Goal: Information Seeking & Learning: Learn about a topic

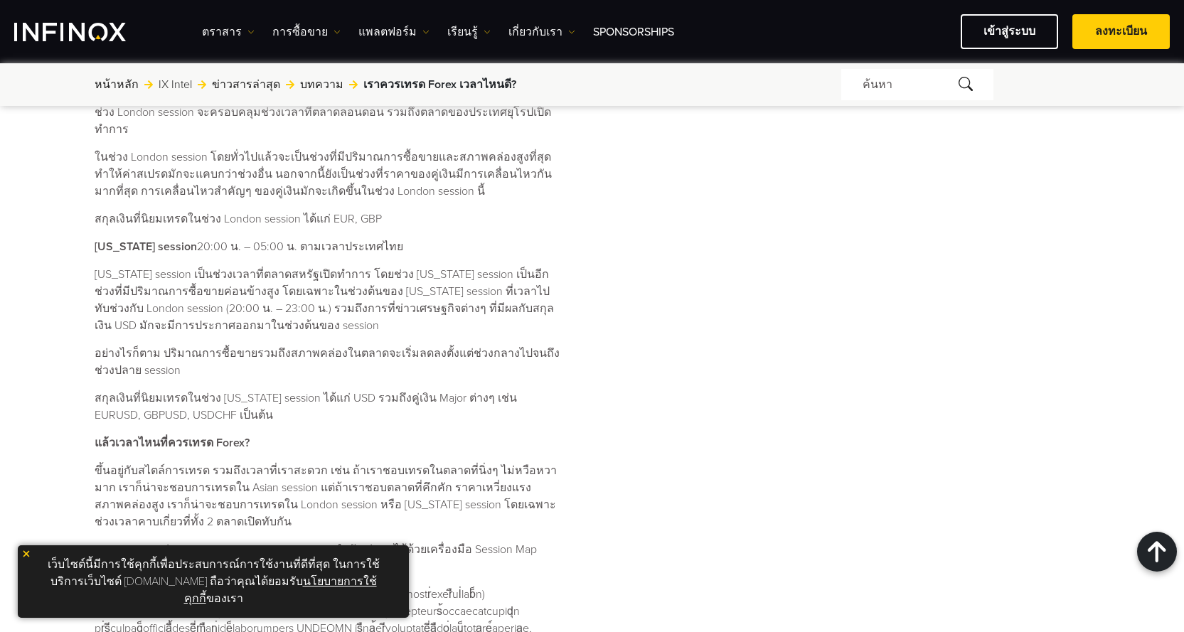
scroll to position [963, 0]
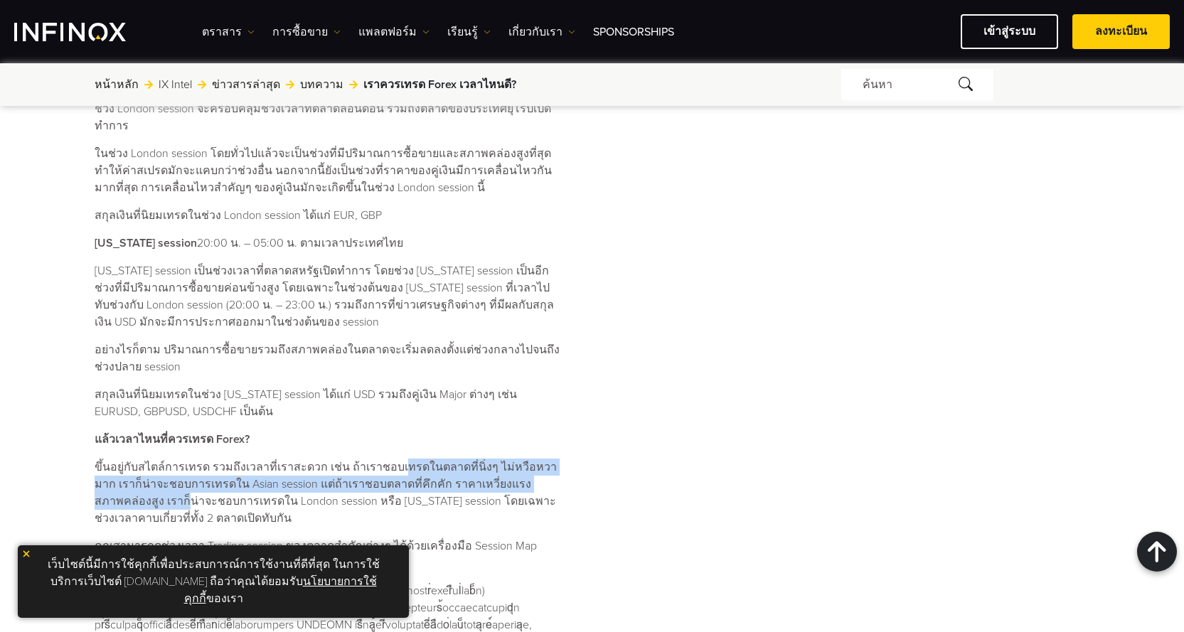
drag, startPoint x: 434, startPoint y: 446, endPoint x: 562, endPoint y: 472, distance: 130.7
click at [562, 472] on p "ขึ้นอยู่กับสไตล์การเทรด รวมถึงเวลาที่เราสะดวก เช่น ถ้าเราชอบเทรดในตลาดที่นิ่งๆ …" at bounding box center [329, 493] width 468 height 68
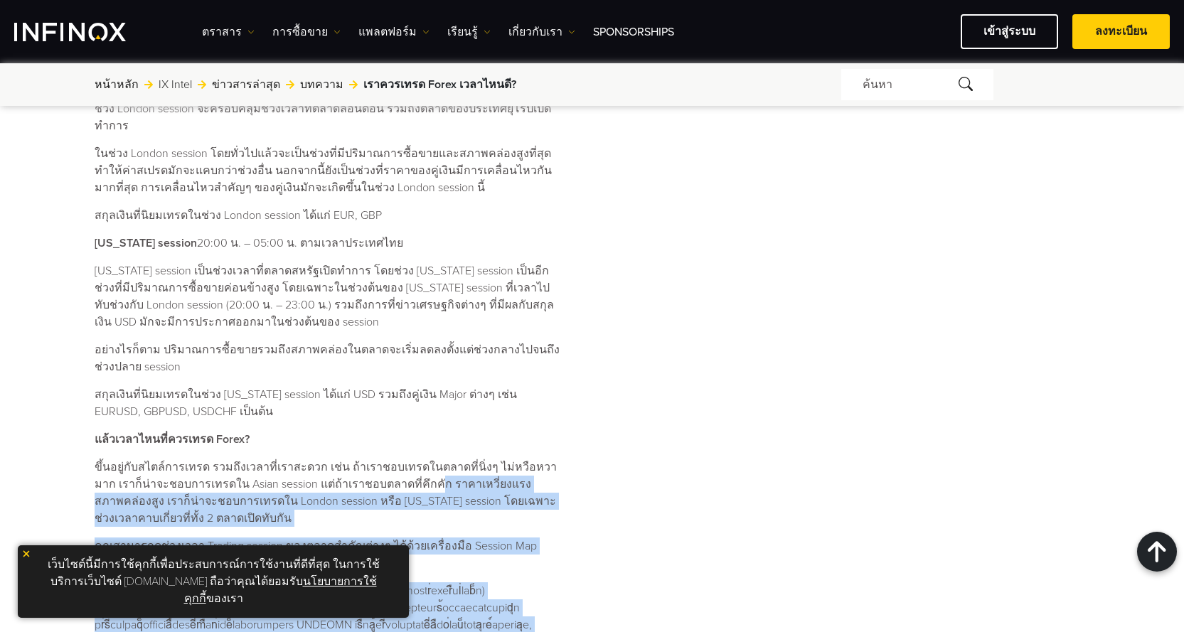
scroll to position [0, 0]
drag, startPoint x: 580, startPoint y: 468, endPoint x: 260, endPoint y: 459, distance: 320.1
click at [260, 459] on div "ตลาด Forex เปิดซื้อขายกี่โมง? เวลาที่ตลาด Forex เปิดทำการซื้อขายคือตลอด 24 ชั่ว…" at bounding box center [407, 224] width 624 height 875
click at [260, 459] on p "ขึ้นอยู่กับสไตล์การเทรด รวมถึงเวลาที่เราสะดวก เช่น ถ้าเราชอบเทรดในตลาดที่นิ่งๆ …" at bounding box center [329, 493] width 468 height 68
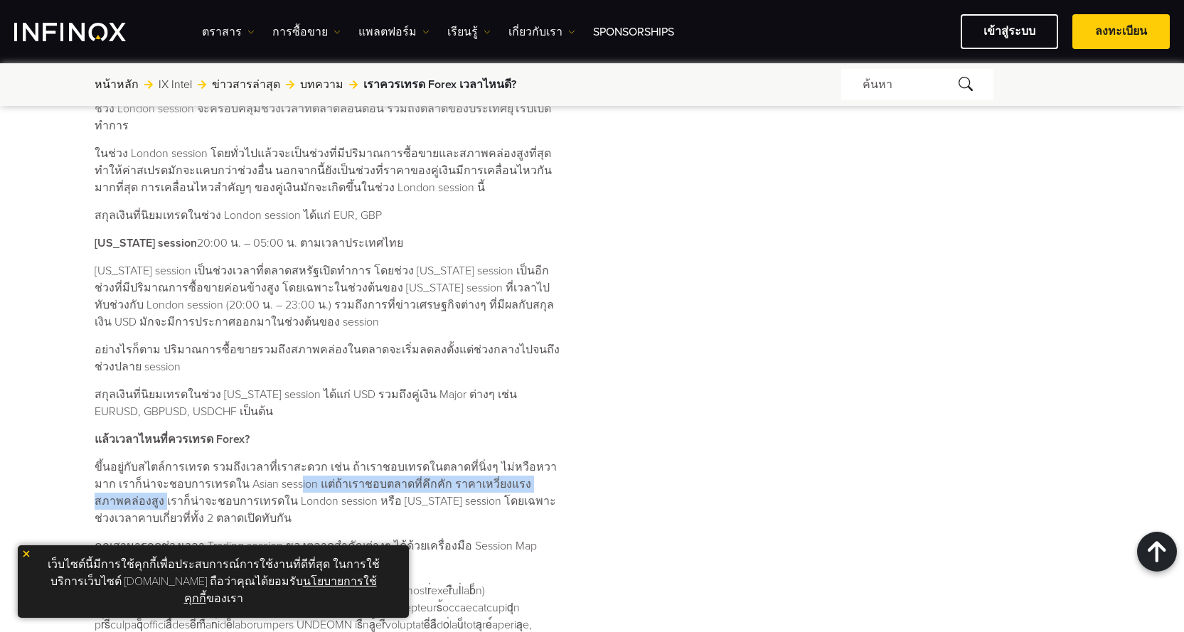
drag, startPoint x: 258, startPoint y: 464, endPoint x: 542, endPoint y: 462, distance: 283.8
click at [541, 462] on p "ขึ้นอยู่กับสไตล์การเทรด รวมถึงเวลาที่เราสะดวก เช่น ถ้าเราชอบเทรดในตลาดที่นิ่งๆ …" at bounding box center [329, 493] width 468 height 68
click at [542, 462] on p "ขึ้นอยู่กับสไตล์การเทรด รวมถึงเวลาที่เราสะดวก เช่น ถ้าเราชอบเทรดในตลาดที่นิ่งๆ …" at bounding box center [329, 493] width 468 height 68
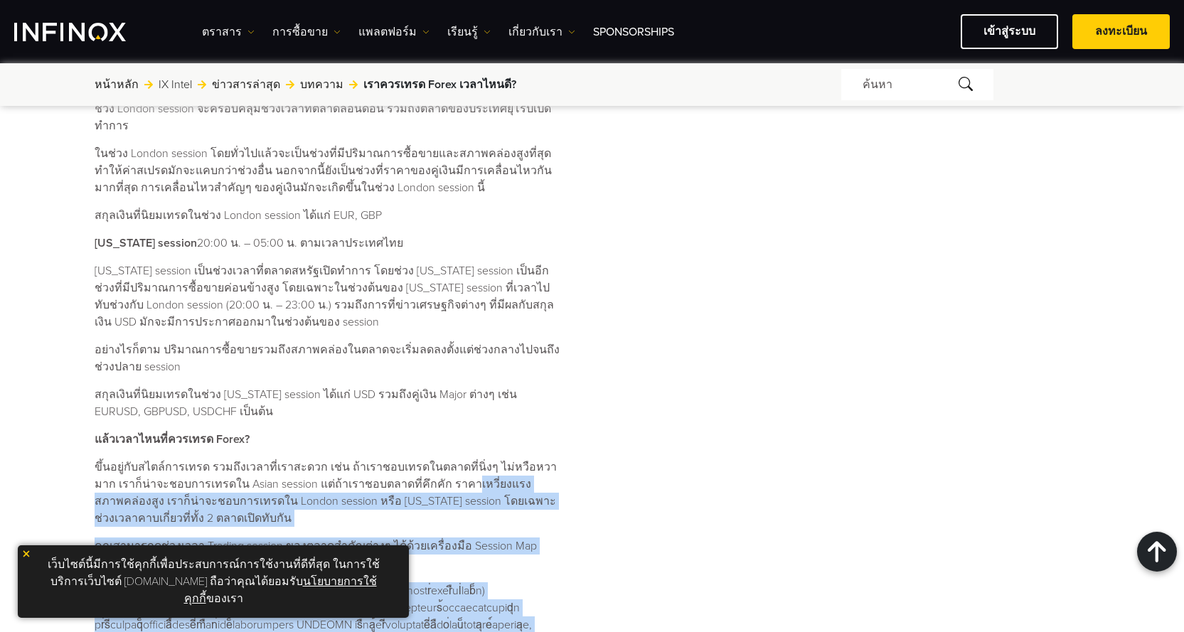
drag, startPoint x: 583, startPoint y: 470, endPoint x: 422, endPoint y: 462, distance: 161.6
click at [422, 462] on div "ตลาด Forex เปิดซื้อขายกี่โมง? เวลาที่ตลาด Forex เปิดทำการซื้อขายคือตลอด 24 ชั่ว…" at bounding box center [407, 224] width 624 height 875
click at [422, 462] on p "ขึ้นอยู่กับสไตล์การเทรด รวมถึงเวลาที่เราสะดวก เช่น ถ้าเราชอบเทรดในตลาดที่นิ่งๆ …" at bounding box center [329, 493] width 468 height 68
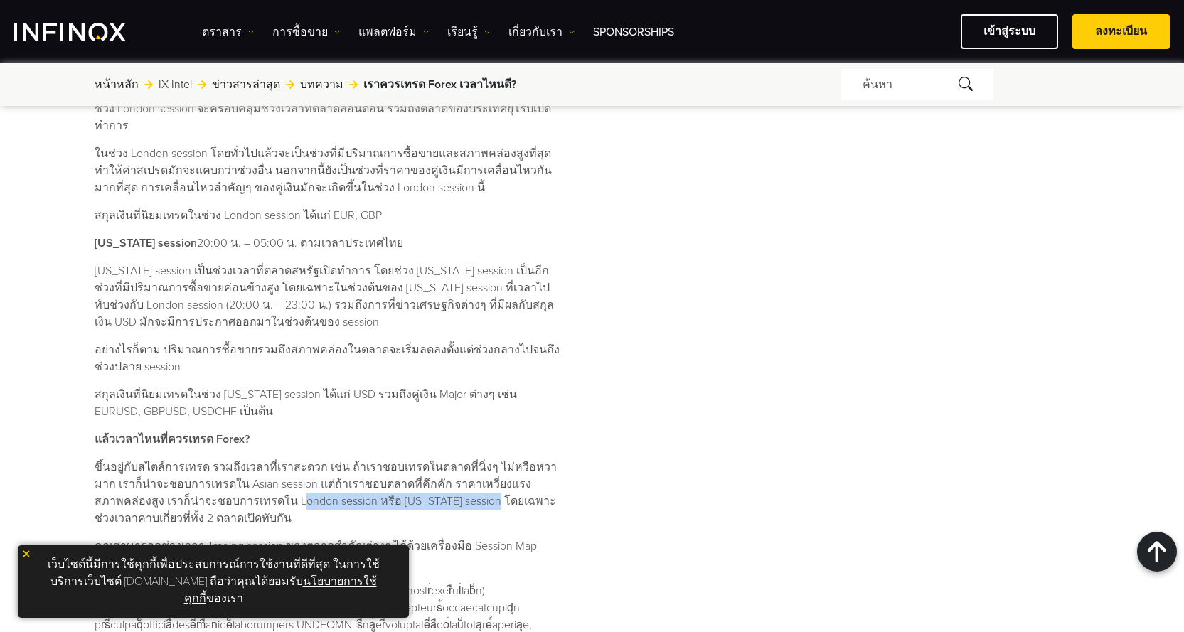
drag, startPoint x: 200, startPoint y: 483, endPoint x: 454, endPoint y: 489, distance: 254.0
click at [448, 489] on p "ขึ้นอยู่กับสไตล์การเทรด รวมถึงเวลาที่เราสะดวก เช่น ถ้าเราชอบเทรดในตลาดที่นิ่งๆ …" at bounding box center [329, 493] width 468 height 68
click at [454, 489] on p "ขึ้นอยู่กับสไตล์การเทรด รวมถึงเวลาที่เราสะดวก เช่น ถ้าเราชอบเทรดในตลาดที่นิ่งๆ …" at bounding box center [329, 493] width 468 height 68
drag, startPoint x: 454, startPoint y: 489, endPoint x: 233, endPoint y: 481, distance: 220.6
click at [235, 481] on p "ขึ้นอยู่กับสไตล์การเทรด รวมถึงเวลาที่เราสะดวก เช่น ถ้าเราชอบเทรดในตลาดที่นิ่งๆ …" at bounding box center [329, 493] width 468 height 68
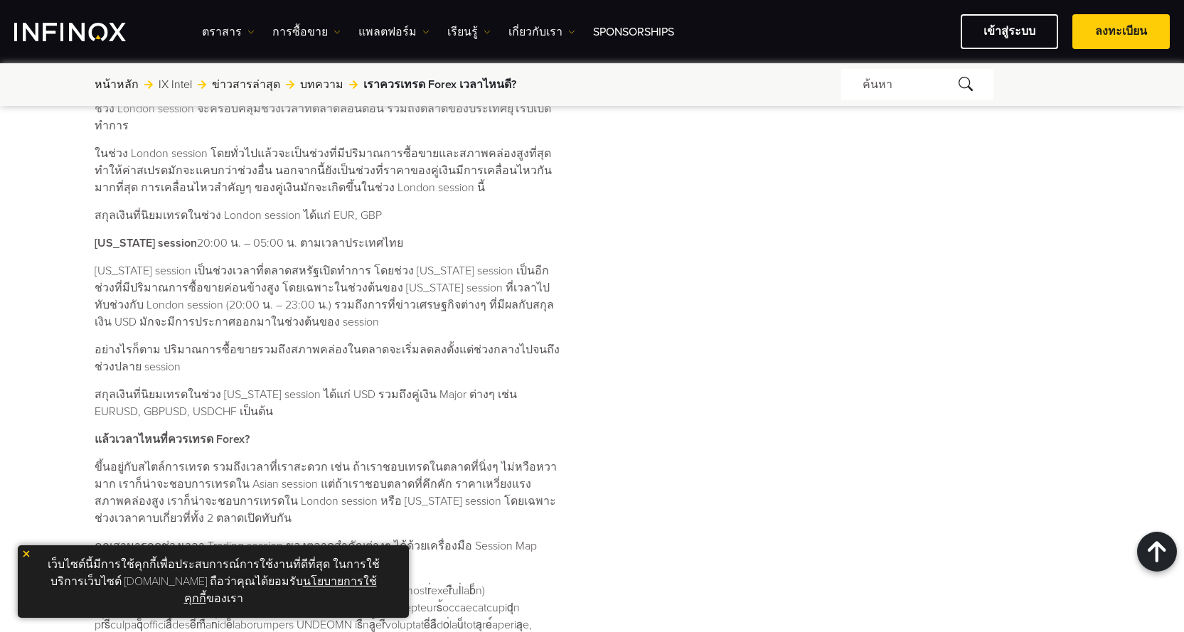
click at [233, 481] on p "ขึ้นอยู่กับสไตล์การเทรด รวมถึงเวลาที่เราสะดวก เช่น ถ้าเราชอบเทรดในตลาดที่นิ่งๆ …" at bounding box center [329, 493] width 468 height 68
drag, startPoint x: 233, startPoint y: 481, endPoint x: 498, endPoint y: 484, distance: 265.3
click at [496, 484] on p "ขึ้นอยู่กับสไตล์การเทรด รวมถึงเวลาที่เราสะดวก เช่น ถ้าเราชอบเทรดในตลาดที่นิ่งๆ …" at bounding box center [329, 493] width 468 height 68
click at [498, 484] on p "ขึ้นอยู่กับสไตล์การเทรด รวมถึงเวลาที่เราสะดวก เช่น ถ้าเราชอบเทรดในตลาดที่นิ่งๆ …" at bounding box center [329, 493] width 468 height 68
drag, startPoint x: 498, startPoint y: 484, endPoint x: 255, endPoint y: 480, distance: 242.5
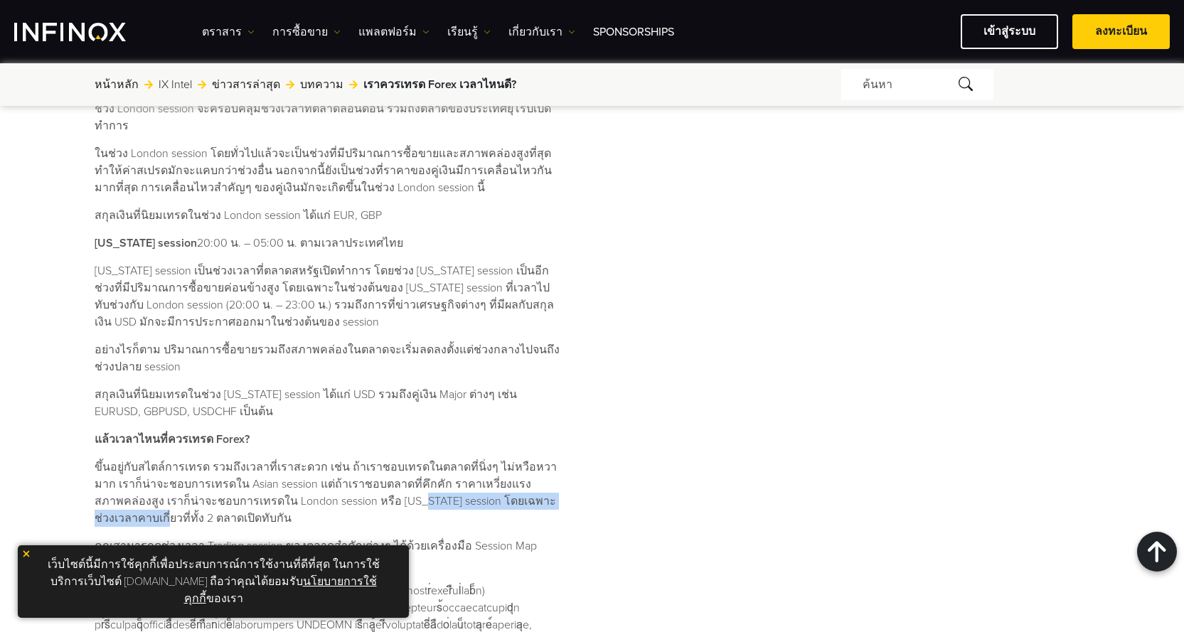
click at [258, 480] on p "ขึ้นอยู่กับสไตล์การเทรด รวมถึงเวลาที่เราสะดวก เช่น ถ้าเราชอบเทรดในตลาดที่นิ่งๆ …" at bounding box center [329, 493] width 468 height 68
click at [255, 480] on p "ขึ้นอยู่กับสไตล์การเทรด รวมถึงเวลาที่เราสะดวก เช่น ถ้าเราชอบเทรดในตลาดที่นิ่งๆ …" at bounding box center [329, 493] width 468 height 68
drag, startPoint x: 255, startPoint y: 480, endPoint x: 425, endPoint y: 482, distance: 169.3
click at [422, 482] on p "ขึ้นอยู่กับสไตล์การเทรด รวมถึงเวลาที่เราสะดวก เช่น ถ้าเราชอบเทรดในตลาดที่นิ่งๆ …" at bounding box center [329, 493] width 468 height 68
click at [425, 482] on p "ขึ้นอยู่กับสไตล์การเทรด รวมถึงเวลาที่เราสะดวก เช่น ถ้าเราชอบเทรดในตลาดที่นิ่งๆ …" at bounding box center [329, 493] width 468 height 68
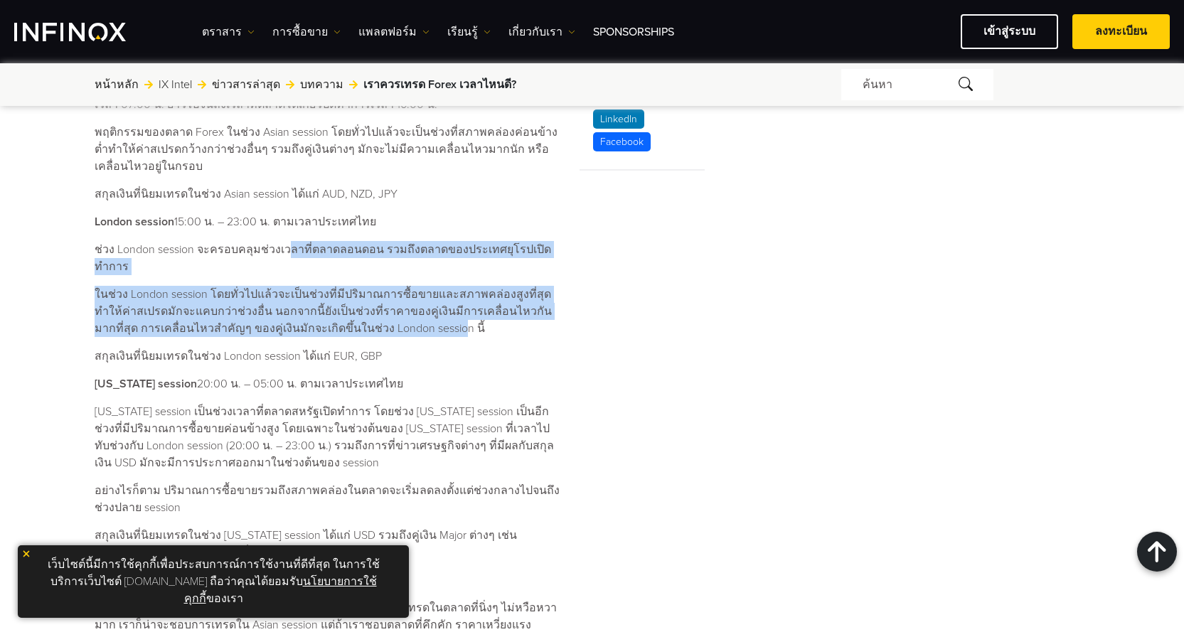
drag, startPoint x: 279, startPoint y: 250, endPoint x: 430, endPoint y: 329, distance: 171.1
click at [422, 328] on div "ตลาด Forex เปิดซื้อขายกี่โมง? เวลาที่ตลาด Forex เปิดทำการซื้อขายคือตลอด 24 ชั่ว…" at bounding box center [329, 368] width 468 height 847
click at [431, 329] on div "ตลาด Forex เปิดซื้อขายกี่โมง? เวลาที่ตลาด Forex เปิดทำการซื้อขายคือตลอด 24 ชั่ว…" at bounding box center [329, 368] width 468 height 847
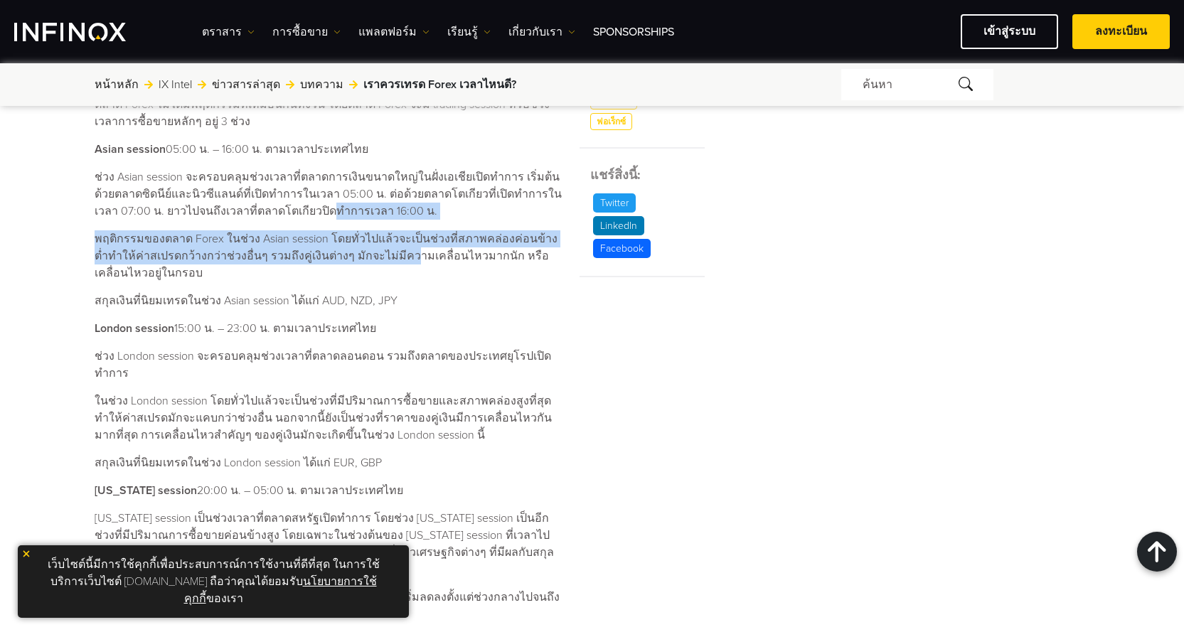
drag, startPoint x: 298, startPoint y: 209, endPoint x: 391, endPoint y: 263, distance: 107.7
click at [383, 260] on div "ตลาด Forex เปิดซื้อขายกี่โมง? เวลาที่ตลาด Forex เปิดทำการซื้อขายคือตลอด 24 ชั่ว…" at bounding box center [329, 474] width 468 height 847
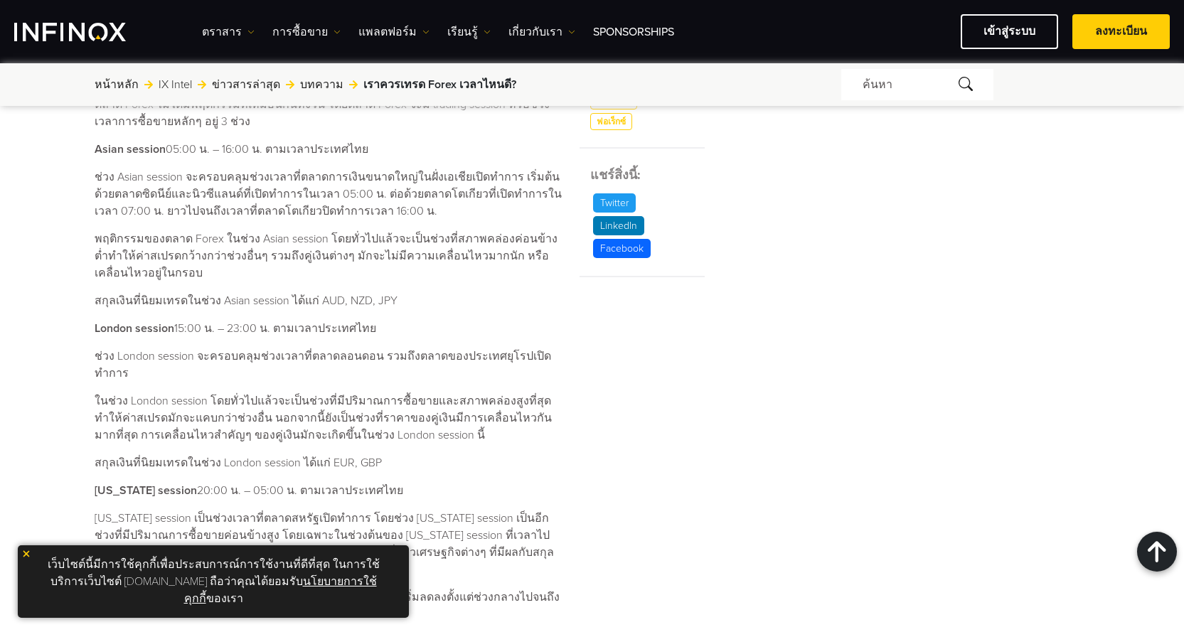
click at [391, 263] on p "พฤติกรรมของตลาด Forex ในช่วง Asian session โดยทั่วไปแล้วจะเป็นช่วงที่สภาพคล่องค…" at bounding box center [329, 255] width 468 height 51
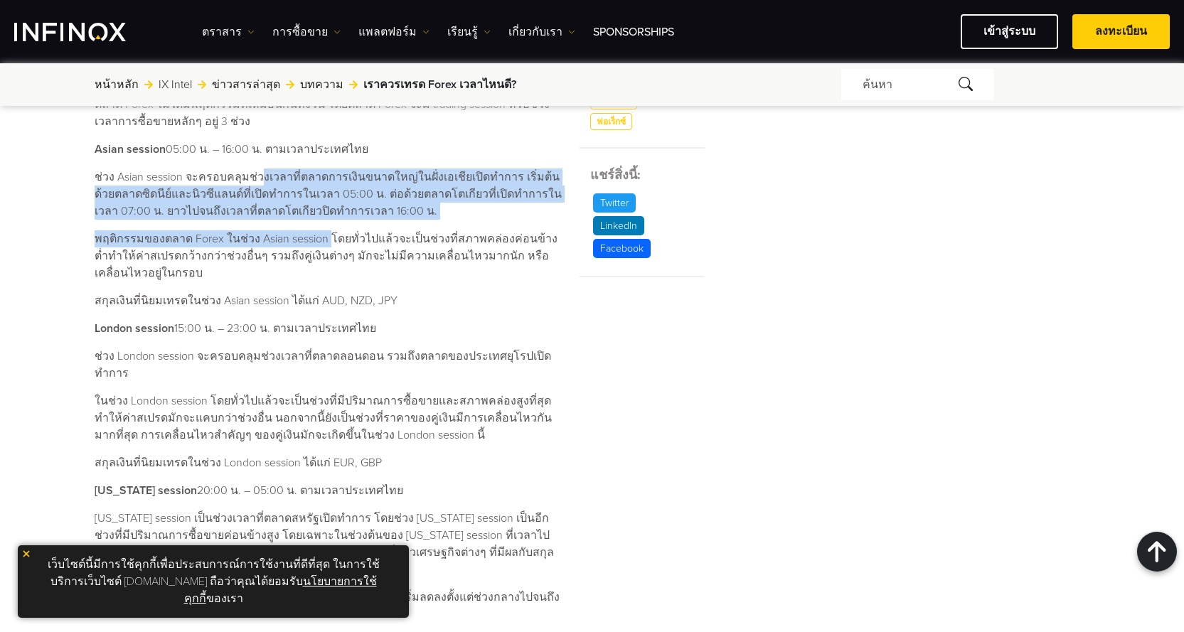
drag, startPoint x: 256, startPoint y: 175, endPoint x: 353, endPoint y: 254, distance: 125.4
click at [351, 252] on div "ตลาด Forex เปิดซื้อขายกี่โมง? เวลาที่ตลาด Forex เปิดทำการซื้อขายคือตลอด 24 ชั่ว…" at bounding box center [329, 474] width 468 height 847
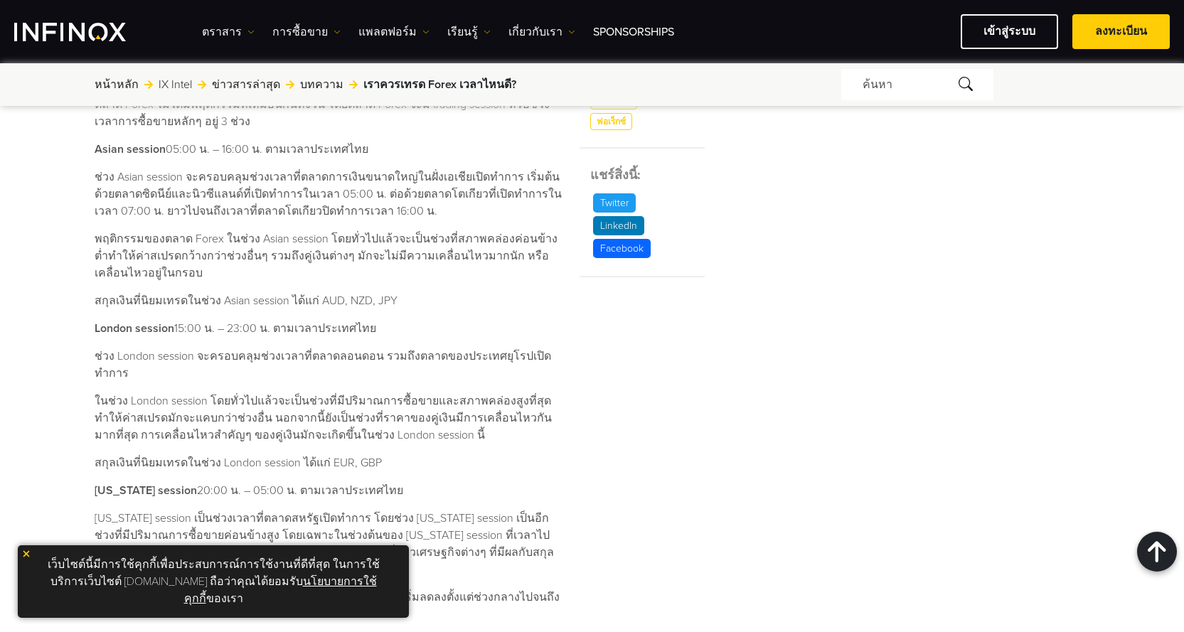
click at [353, 254] on p "พฤติกรรมของตลาด Forex ในช่วง Asian session โดยทั่วไปแล้วจะเป็นช่วงที่สภาพคล่องค…" at bounding box center [329, 255] width 468 height 51
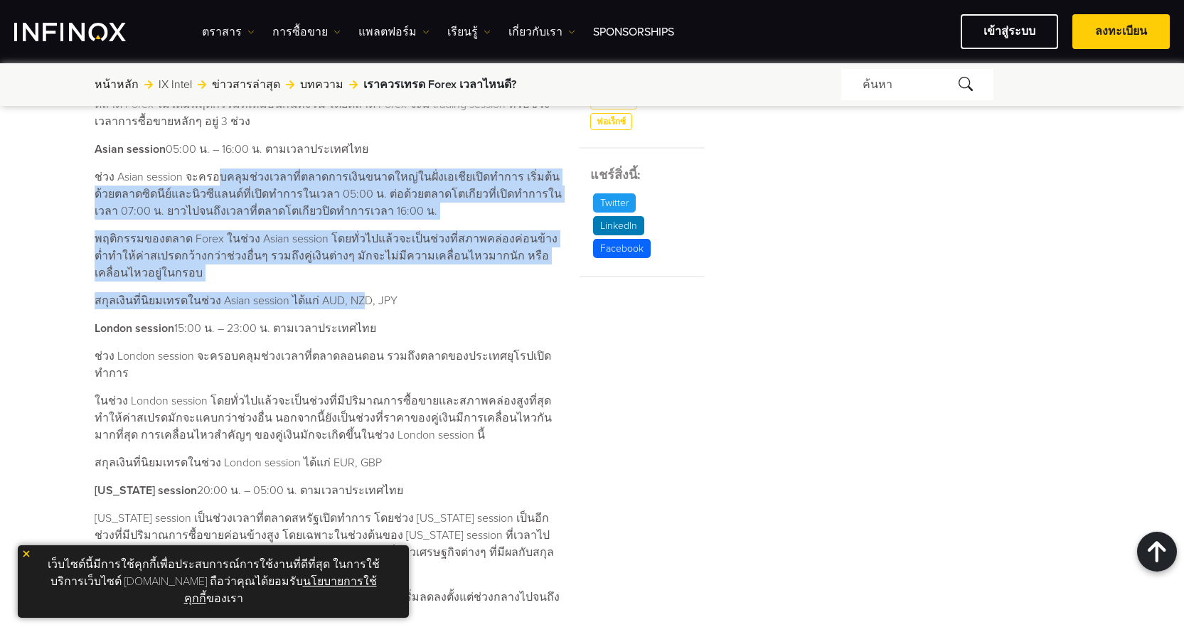
drag, startPoint x: 356, startPoint y: 290, endPoint x: 211, endPoint y: 166, distance: 191.1
click at [211, 166] on div "ตลาด Forex เปิดซื้อขายกี่โมง? เวลาที่ตลาด Forex เปิดทำการซื้อขายคือตลอด 24 ชั่ว…" at bounding box center [329, 474] width 468 height 847
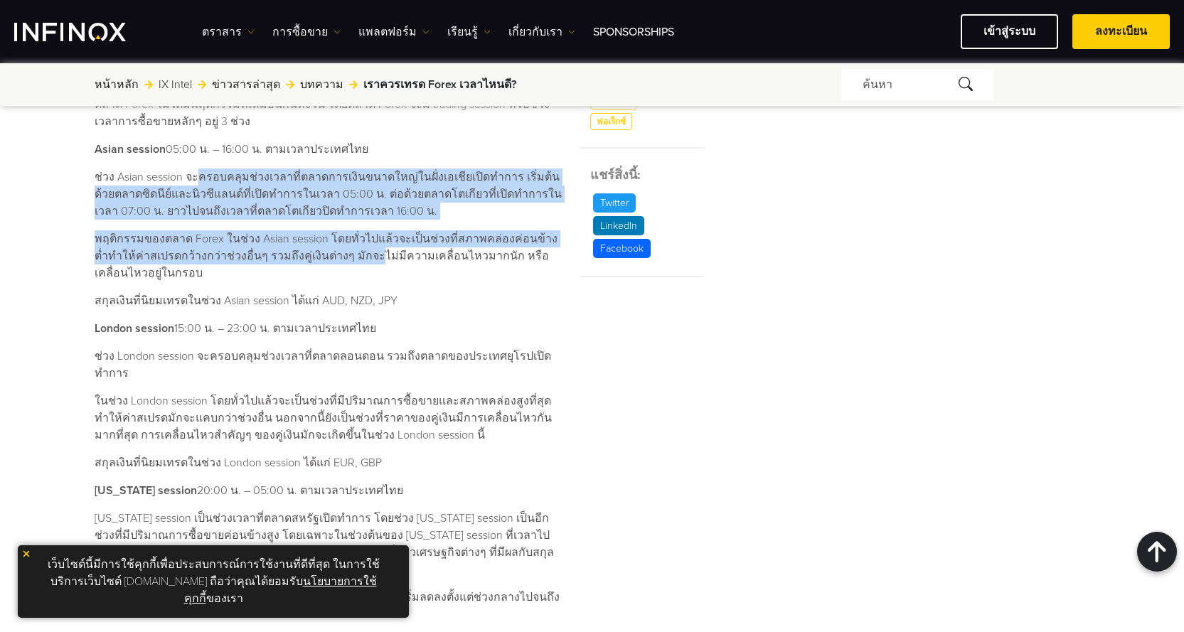
drag, startPoint x: 211, startPoint y: 166, endPoint x: 366, endPoint y: 284, distance: 194.9
click at [366, 284] on div "ตลาด Forex เปิดซื้อขายกี่โมง? เวลาที่ตลาด Forex เปิดทำการซื้อขายคือตลอด 24 ชั่ว…" at bounding box center [329, 474] width 468 height 847
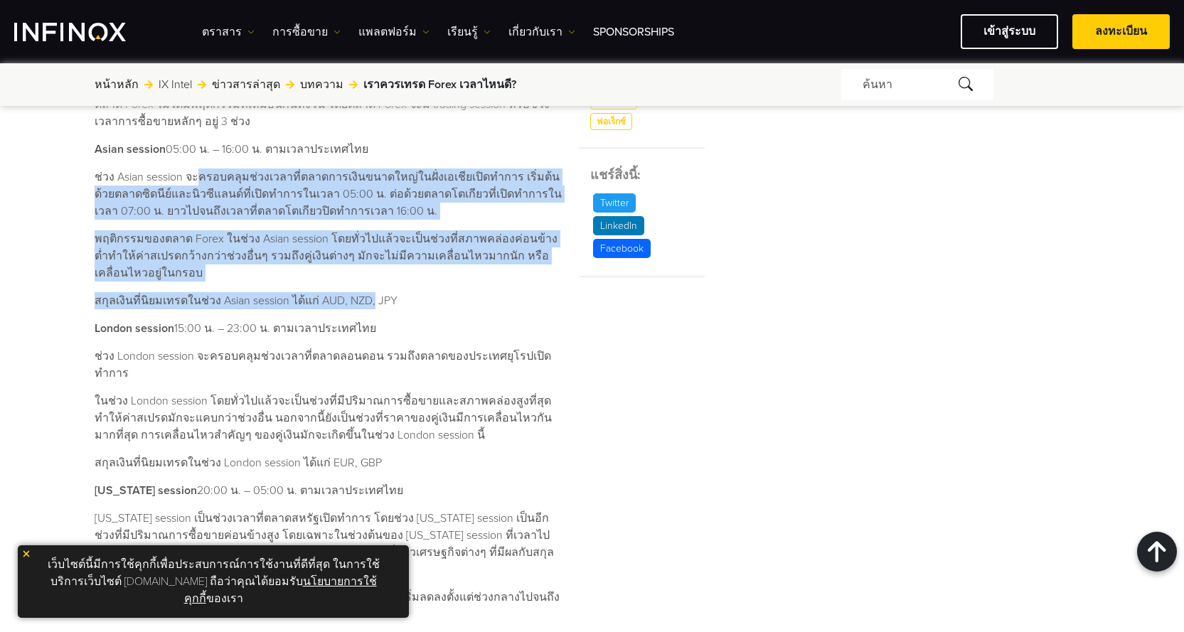
click at [366, 284] on div "ตลาด Forex เปิดซื้อขายกี่โมง? เวลาที่ตลาด Forex เปิดทำการซื้อขายคือตลอด 24 ชั่ว…" at bounding box center [329, 474] width 468 height 847
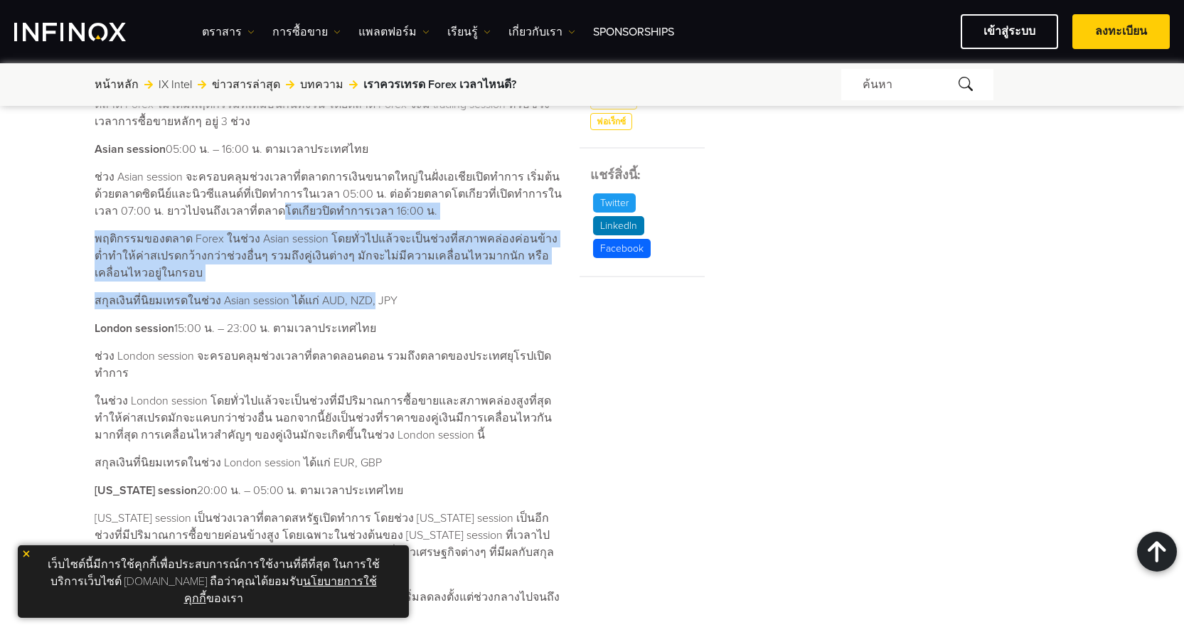
drag, startPoint x: 366, startPoint y: 284, endPoint x: 230, endPoint y: 184, distance: 169.0
click at [231, 188] on div "ตลาด Forex เปิดซื้อขายกี่โมง? เวลาที่ตลาด Forex เปิดทำการซื้อขายคือตลอด 24 ชั่ว…" at bounding box center [329, 474] width 468 height 847
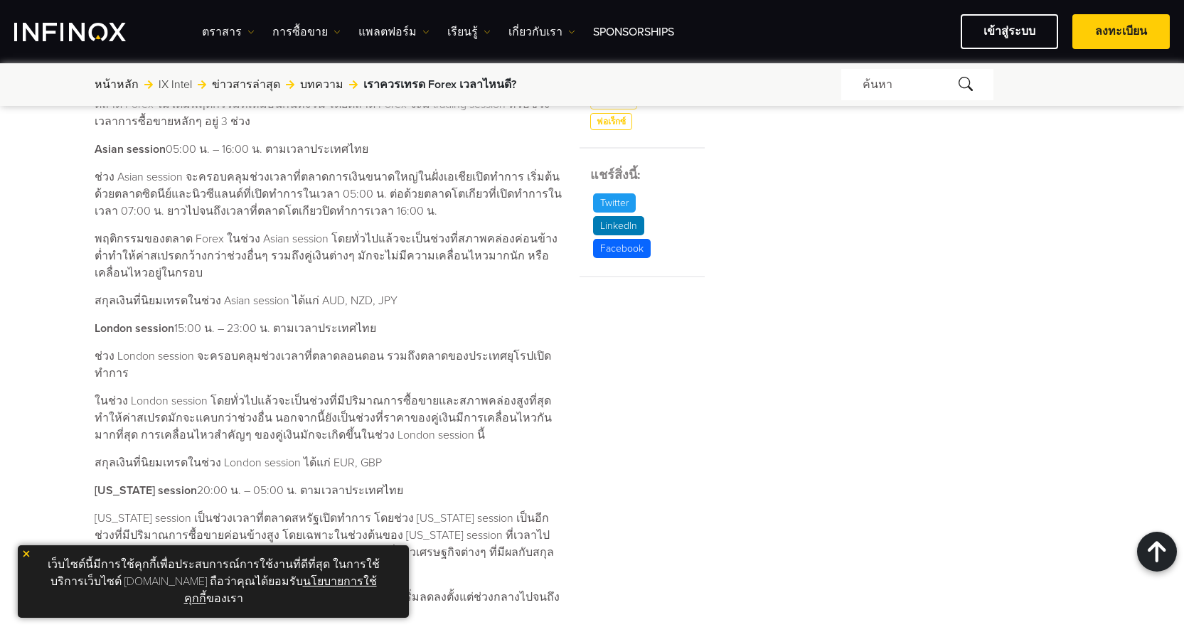
click at [230, 184] on p "ช่วง Asian session จะครอบคลุมช่วงเวลาที่ตลาดการเงินขนาดใหญ่ในฝั่งเอเชียเปิดทำกา…" at bounding box center [329, 194] width 468 height 51
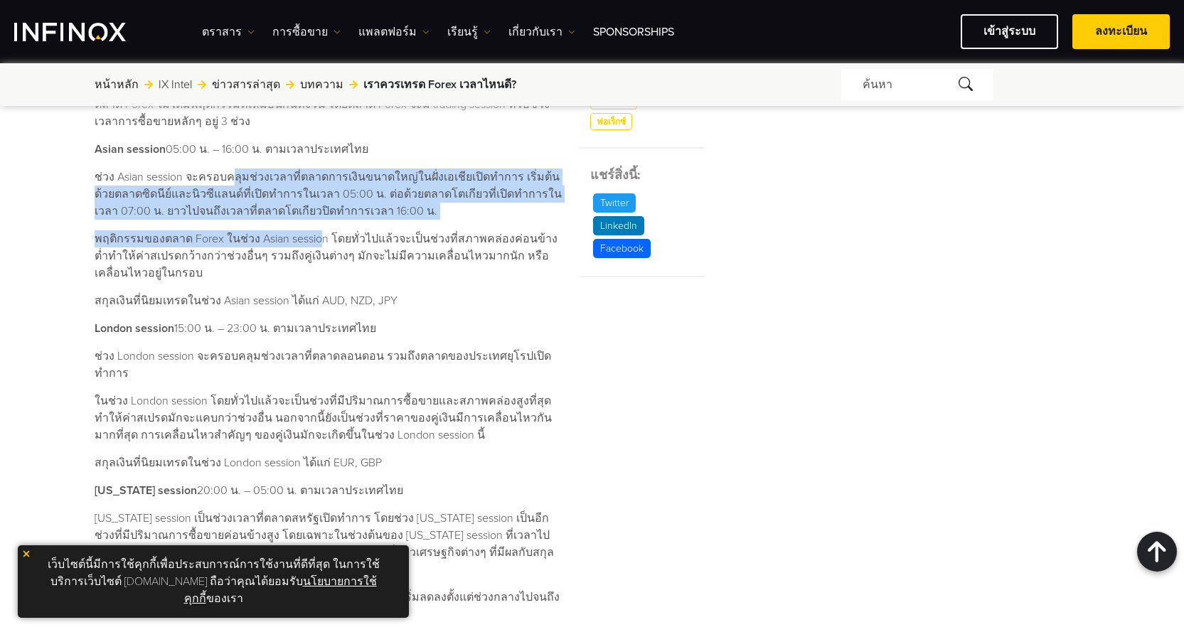
drag, startPoint x: 238, startPoint y: 172, endPoint x: 361, endPoint y: 262, distance: 153.2
click at [361, 262] on div "ตลาด Forex เปิดซื้อขายกี่โมง? เวลาที่ตลาด Forex เปิดทำการซื้อขายคือตลอด 24 ชั่ว…" at bounding box center [329, 474] width 468 height 847
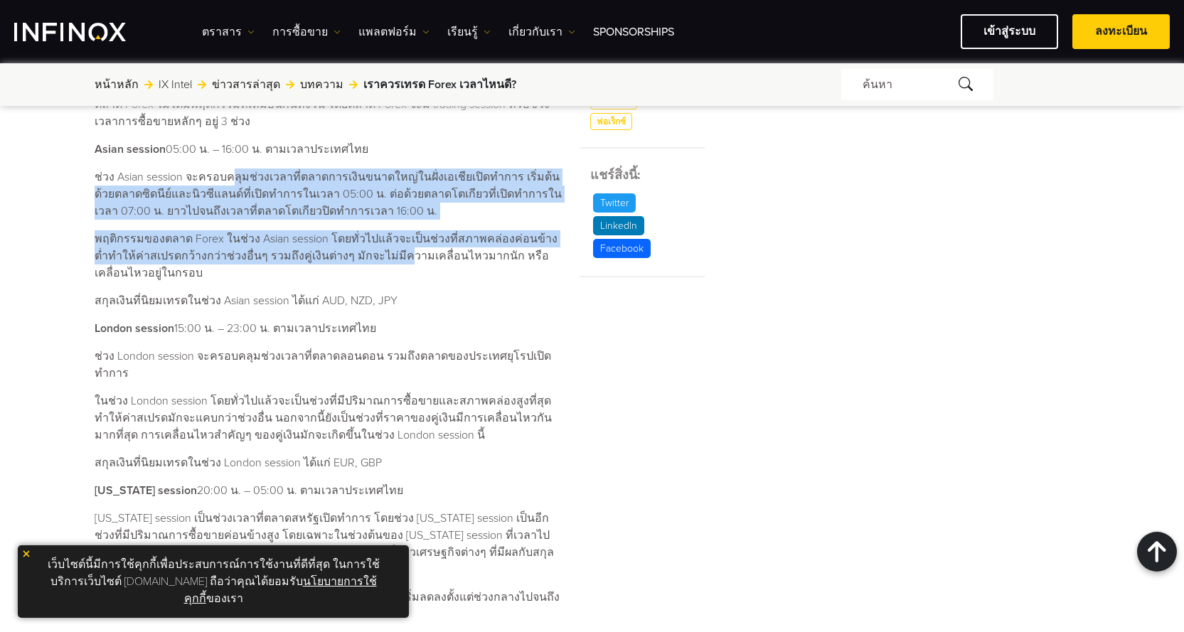
click at [361, 262] on p "พฤติกรรมของตลาด Forex ในช่วง Asian session โดยทั่วไปแล้วจะเป็นช่วงที่สภาพคล่องค…" at bounding box center [329, 255] width 468 height 51
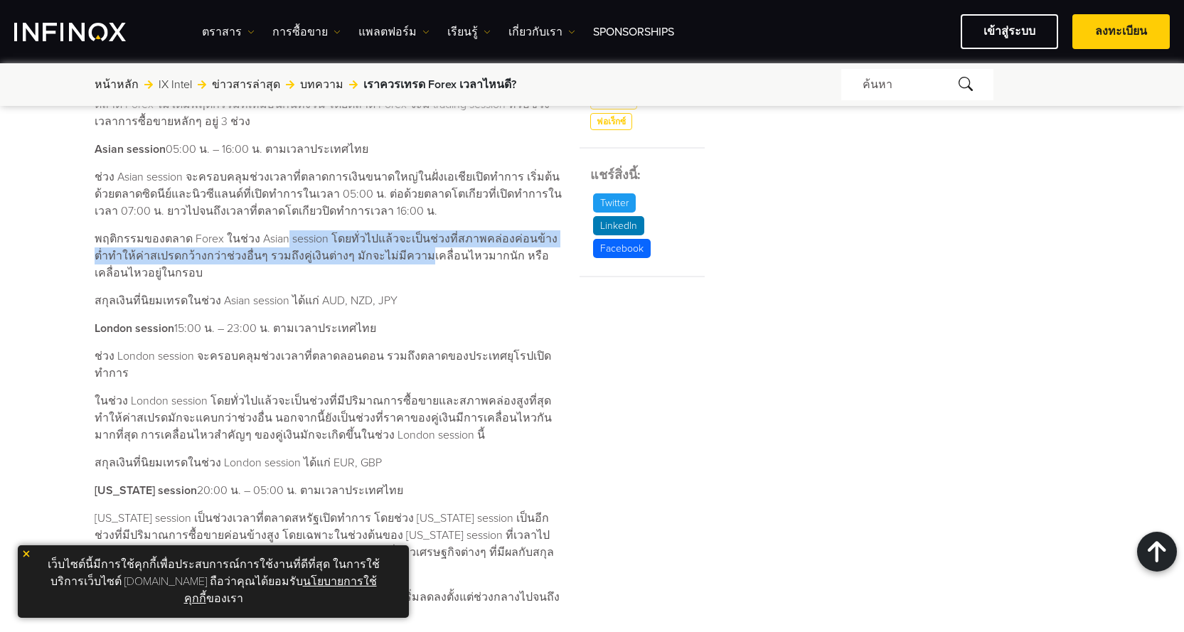
drag, startPoint x: 361, startPoint y: 262, endPoint x: 264, endPoint y: 220, distance: 106.4
click at [264, 220] on div "ตลาด Forex เปิดซื้อขายกี่โมง? เวลาที่ตลาด Forex เปิดทำการซื้อขายคือตลอด 24 ชั่ว…" at bounding box center [329, 474] width 468 height 847
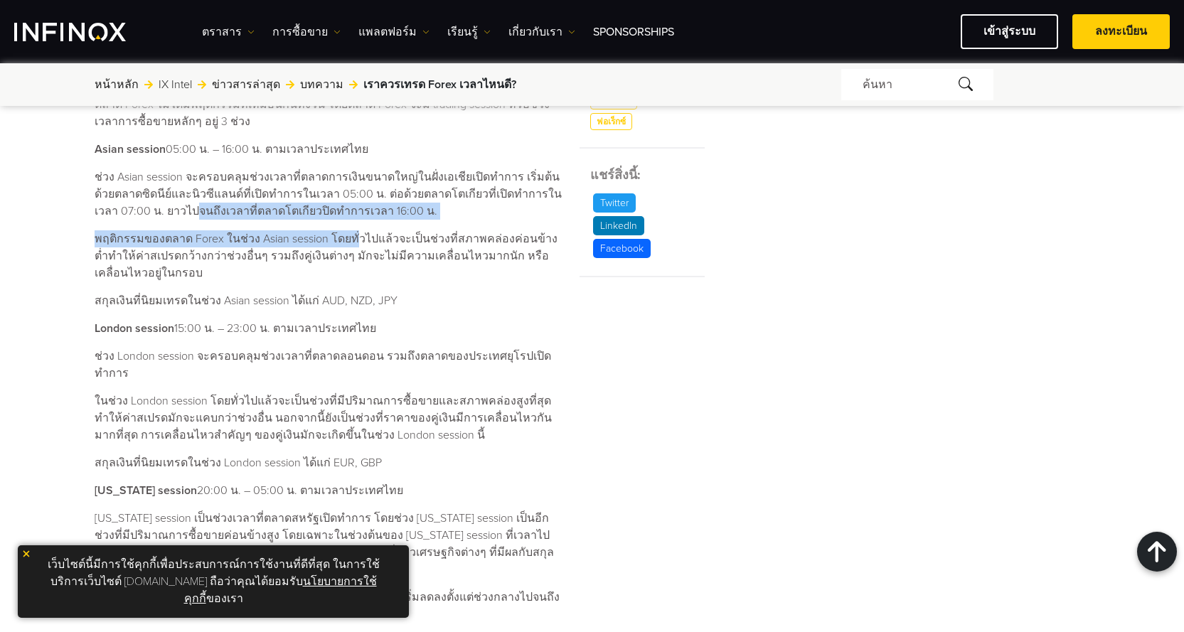
drag, startPoint x: 168, startPoint y: 219, endPoint x: 357, endPoint y: 247, distance: 191.3
click at [357, 247] on div "ตลาด Forex เปิดซื้อขายกี่โมง? เวลาที่ตลาด Forex เปิดทำการซื้อขายคือตลอด 24 ชั่ว…" at bounding box center [329, 474] width 468 height 847
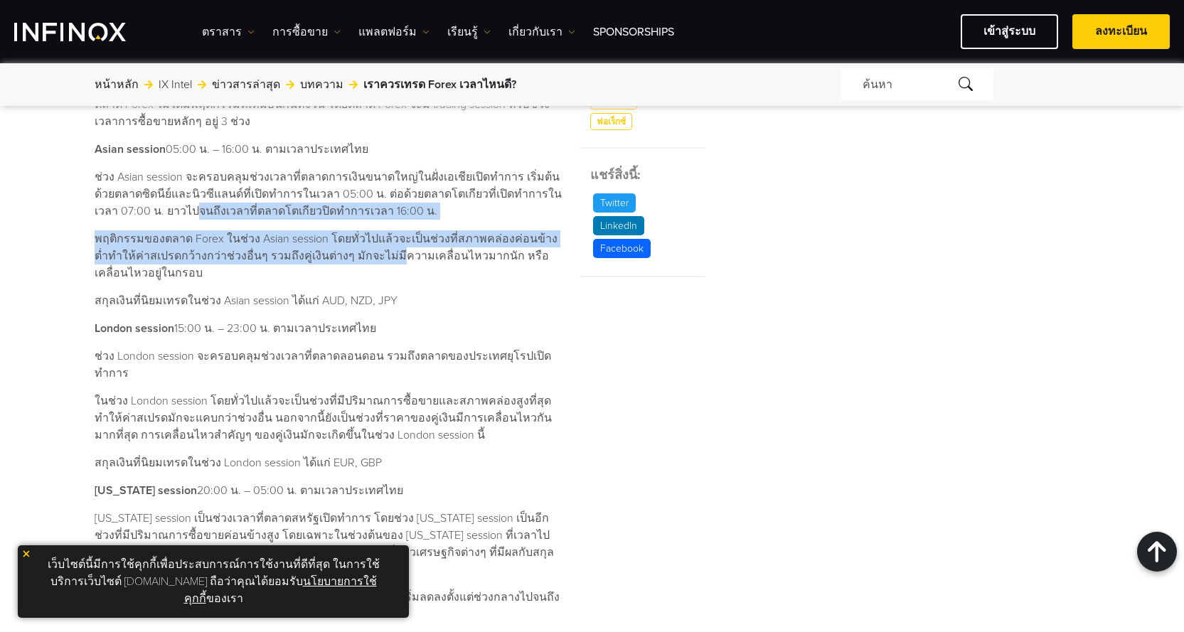
click at [357, 247] on p "พฤติกรรมของตลาด Forex ในช่วง Asian session โดยทั่วไปแล้วจะเป็นช่วงที่สภาพคล่องค…" at bounding box center [329, 255] width 468 height 51
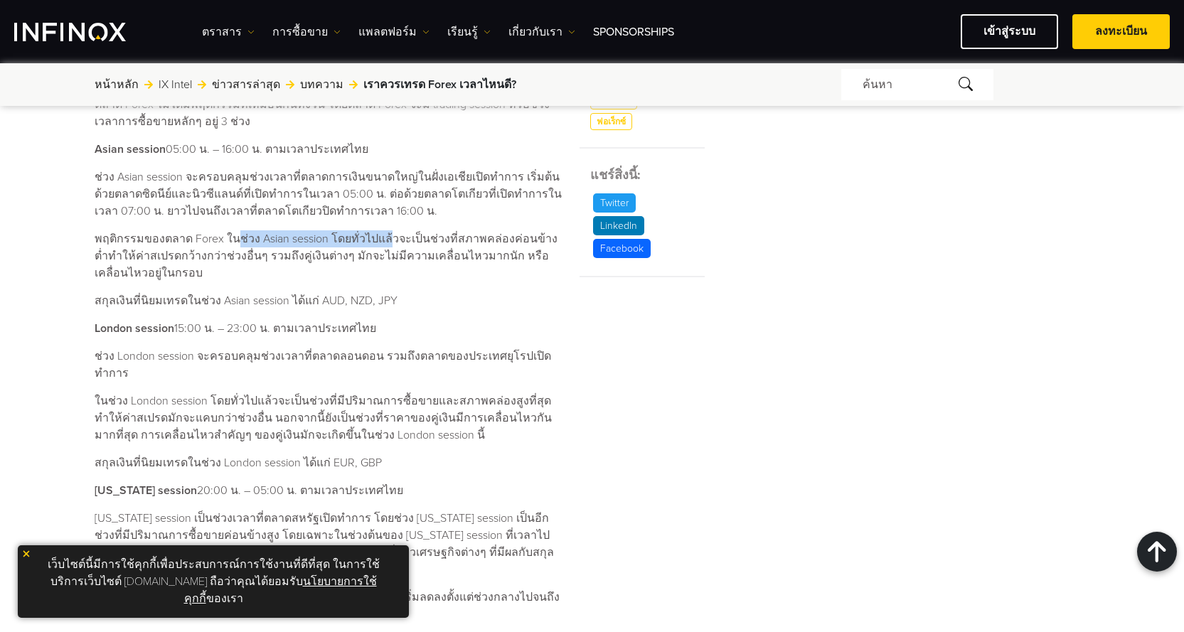
drag, startPoint x: 383, startPoint y: 242, endPoint x: 231, endPoint y: 237, distance: 151.6
click at [231, 237] on p "พฤติกรรมของตลาด Forex ในช่วง Asian session โดยทั่วไปแล้วจะเป็นช่วงที่สภาพคล่องค…" at bounding box center [329, 255] width 468 height 51
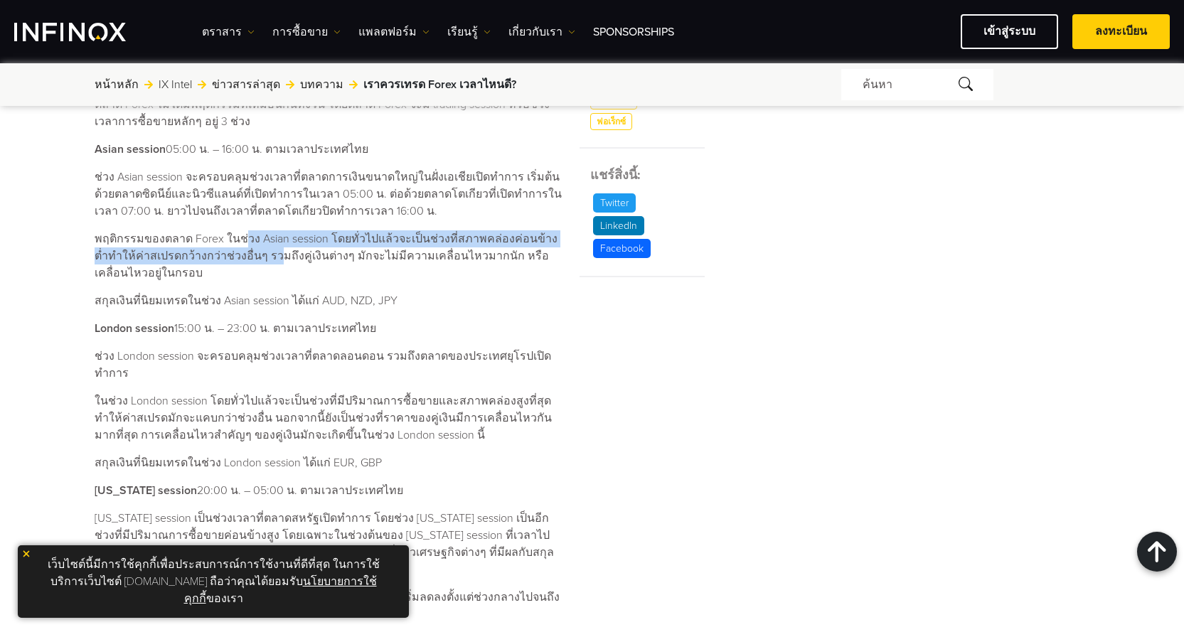
drag, startPoint x: 323, startPoint y: 240, endPoint x: 240, endPoint y: 262, distance: 85.4
click at [240, 262] on p "พฤติกรรมของตลาด Forex ในช่วง Asian session โดยทั่วไปแล้วจะเป็นช่วงที่สภาพคล่องค…" at bounding box center [329, 255] width 468 height 51
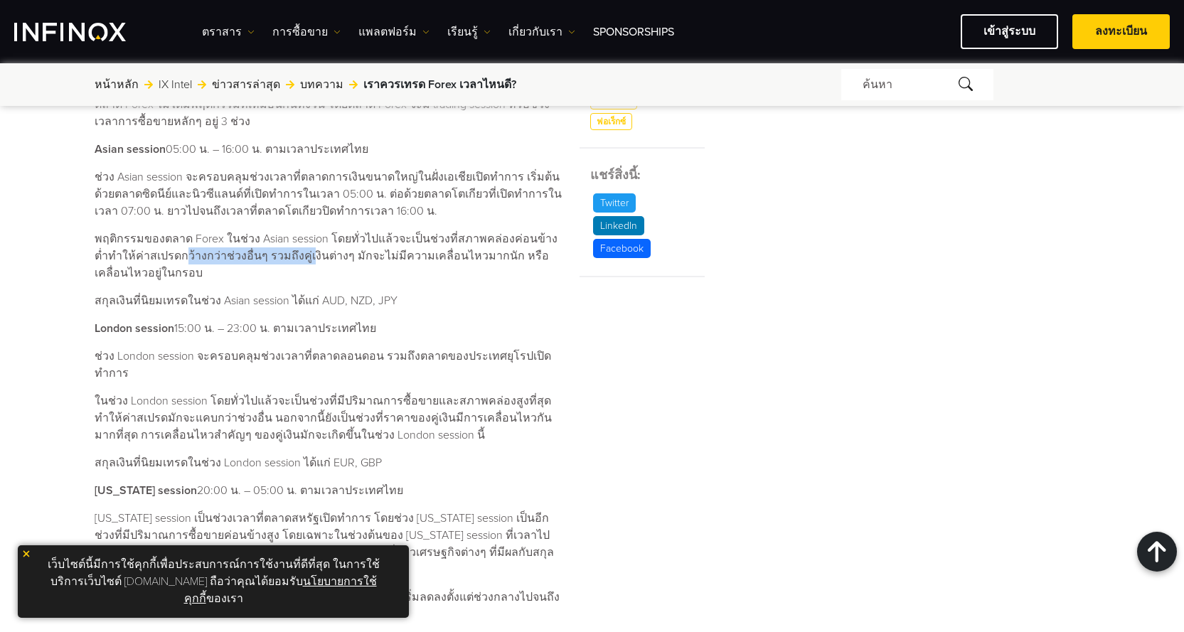
drag, startPoint x: 156, startPoint y: 248, endPoint x: 287, endPoint y: 256, distance: 130.4
click at [286, 256] on p "พฤติกรรมของตลาด Forex ในช่วง Asian session โดยทั่วไปแล้วจะเป็นช่วงที่สภาพคล่องค…" at bounding box center [329, 255] width 468 height 51
click at [287, 256] on p "พฤติกรรมของตลาด Forex ในช่วง Asian session โดยทั่วไปแล้วจะเป็นช่วงที่สภาพคล่องค…" at bounding box center [329, 255] width 468 height 51
drag, startPoint x: 330, startPoint y: 263, endPoint x: 203, endPoint y: 255, distance: 126.8
click at [203, 255] on p "พฤติกรรมของตลาด Forex ในช่วง Asian session โดยทั่วไปแล้วจะเป็นช่วงที่สภาพคล่องค…" at bounding box center [329, 255] width 468 height 51
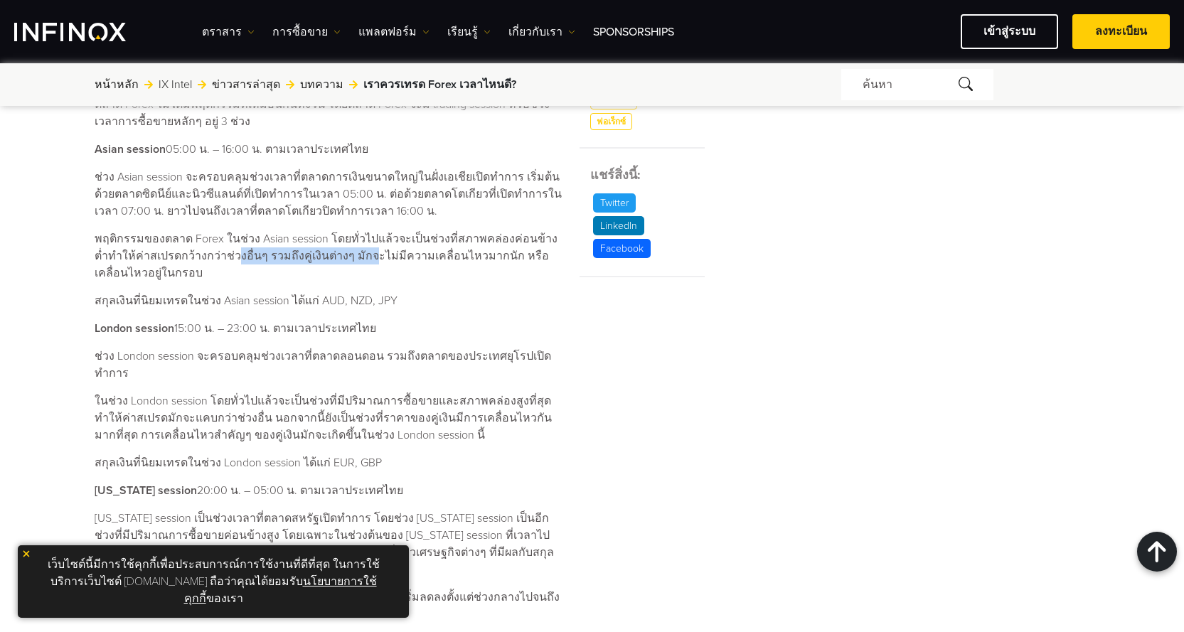
click at [203, 255] on p "พฤติกรรมของตลาด Forex ในช่วง Asian session โดยทั่วไปแล้วจะเป็นช่วงที่สภาพคล่องค…" at bounding box center [329, 255] width 468 height 51
drag, startPoint x: 203, startPoint y: 255, endPoint x: 396, endPoint y: 277, distance: 194.0
click at [396, 277] on p "พฤติกรรมของตลาด Forex ในช่วง Asian session โดยทั่วไปแล้วจะเป็นช่วงที่สภาพคล่องค…" at bounding box center [329, 255] width 468 height 51
drag, startPoint x: 371, startPoint y: 249, endPoint x: 435, endPoint y: 284, distance: 72.3
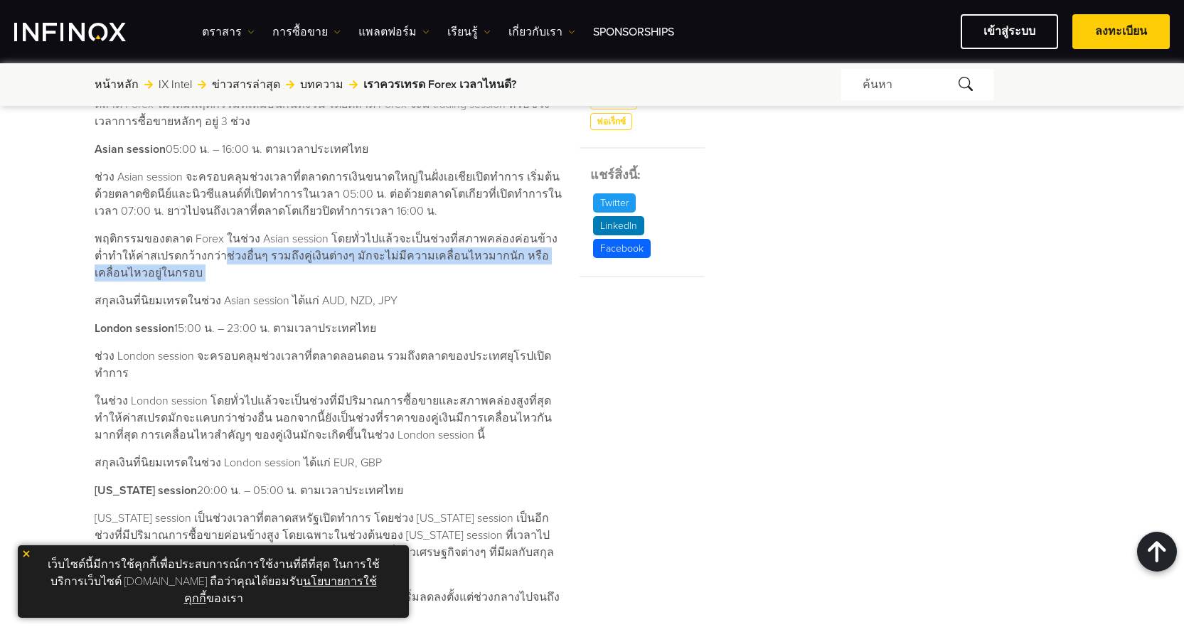
click at [435, 284] on div "ตลาด Forex เปิดซื้อขายกี่โมง? เวลาที่ตลาด Forex เปิดทำการซื้อขายคือตลอด 24 ชั่ว…" at bounding box center [329, 474] width 468 height 847
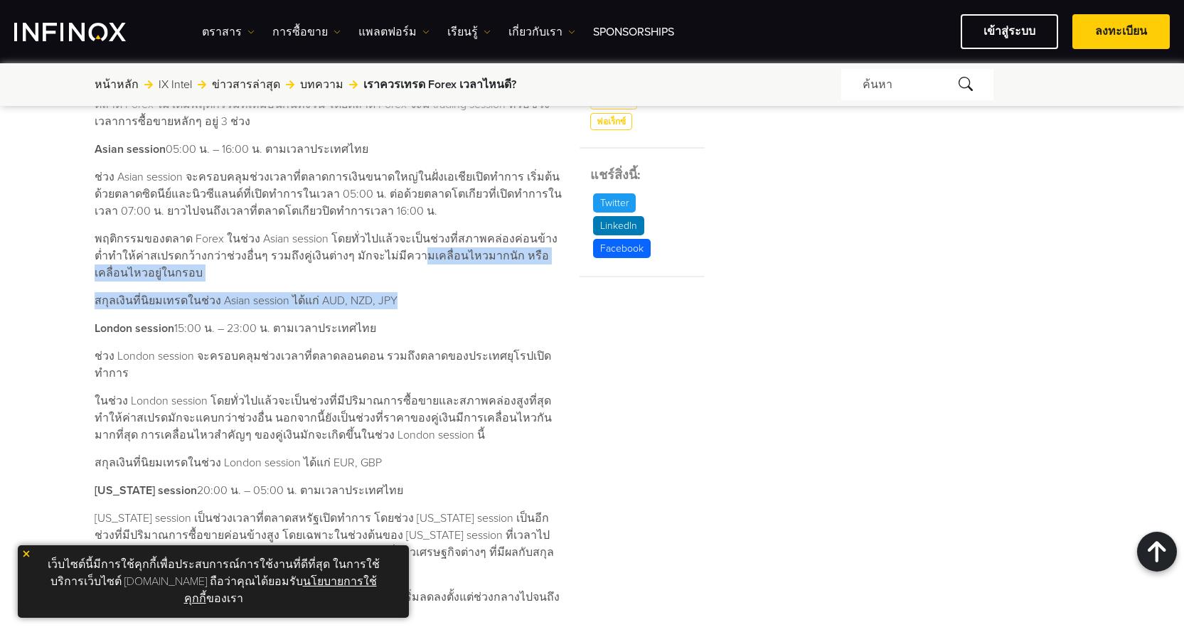
click at [435, 284] on div "ตลาด Forex เปิดซื้อขายกี่โมง? เวลาที่ตลาด Forex เปิดทำการซื้อขายคือตลอด 24 ชั่ว…" at bounding box center [329, 474] width 468 height 847
drag, startPoint x: 153, startPoint y: 294, endPoint x: 398, endPoint y: 309, distance: 245.8
click at [398, 309] on div "ตลาด Forex เปิดซื้อขายกี่โมง? เวลาที่ตลาด Forex เปิดทำการซื้อขายคือตลอด 24 ชั่ว…" at bounding box center [329, 474] width 468 height 847
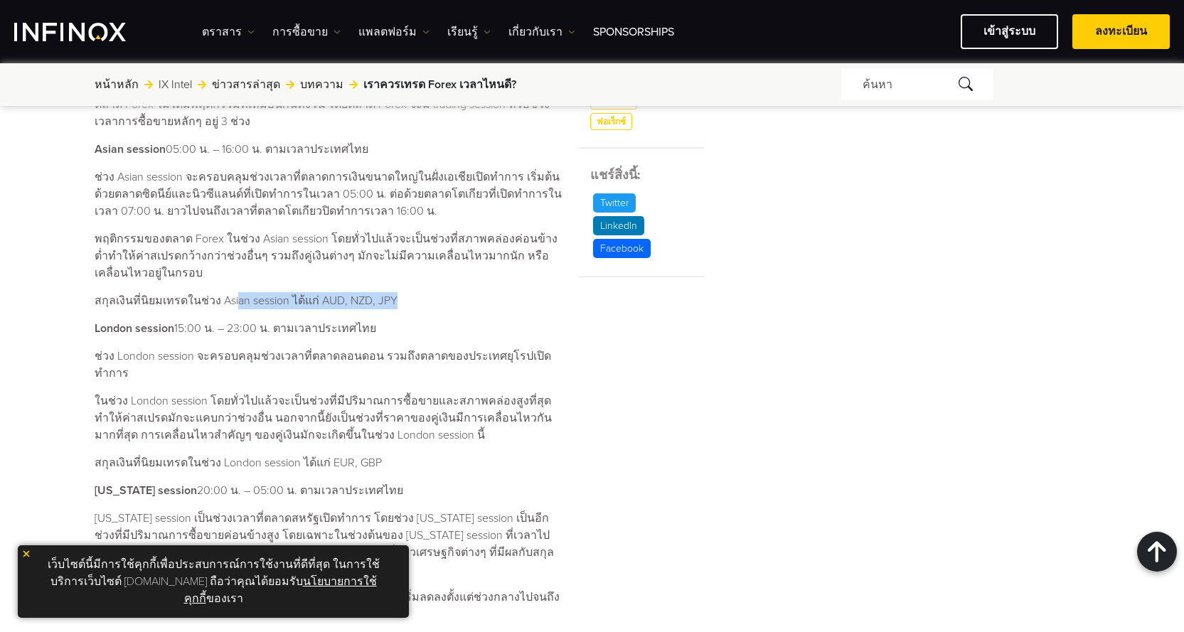
drag, startPoint x: 415, startPoint y: 306, endPoint x: 230, endPoint y: 301, distance: 184.3
click at [230, 301] on p "สกุลเงินที่นิยมเทรดในช่วง Asian session ได้แก่ AUD, NZD, JPY" at bounding box center [329, 300] width 468 height 17
drag, startPoint x: 230, startPoint y: 301, endPoint x: 380, endPoint y: 307, distance: 150.2
click at [374, 307] on p "สกุลเงินที่นิยมเทรดในช่วง Asian session ได้แก่ AUD, NZD, JPY" at bounding box center [329, 300] width 468 height 17
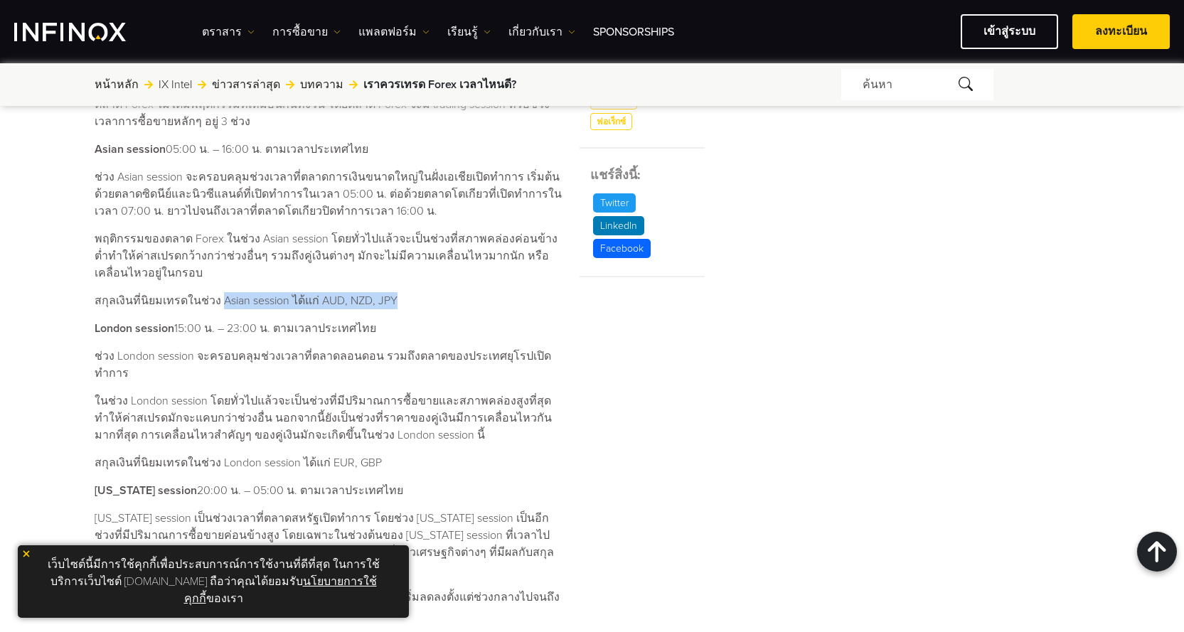
click at [380, 307] on p "สกุลเงินที่นิยมเทรดในช่วง Asian session ได้แก่ AUD, NZD, JPY" at bounding box center [329, 300] width 468 height 17
drag, startPoint x: 399, startPoint y: 272, endPoint x: 415, endPoint y: 332, distance: 61.9
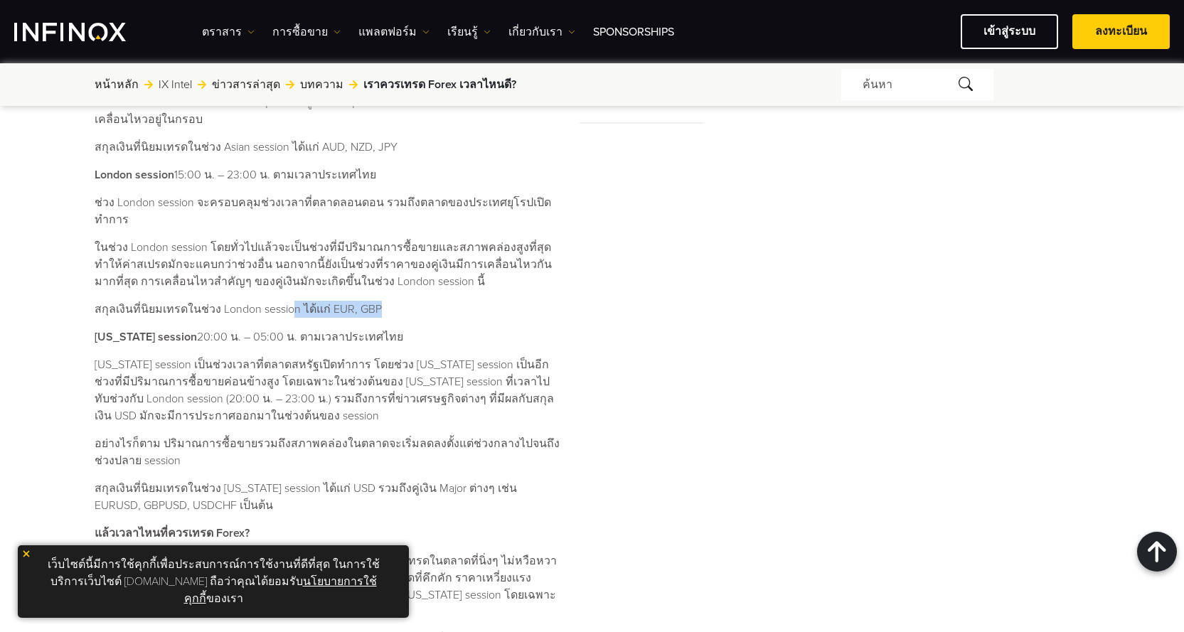
drag, startPoint x: 390, startPoint y: 282, endPoint x: 279, endPoint y: 280, distance: 111.0
click at [279, 280] on div "ตลาด Forex เปิดซื้อขายกี่โมง? เวลาที่ตลาด Forex เปิดทำการซื้อขายคือตลอด 24 ชั่ว…" at bounding box center [329, 321] width 468 height 847
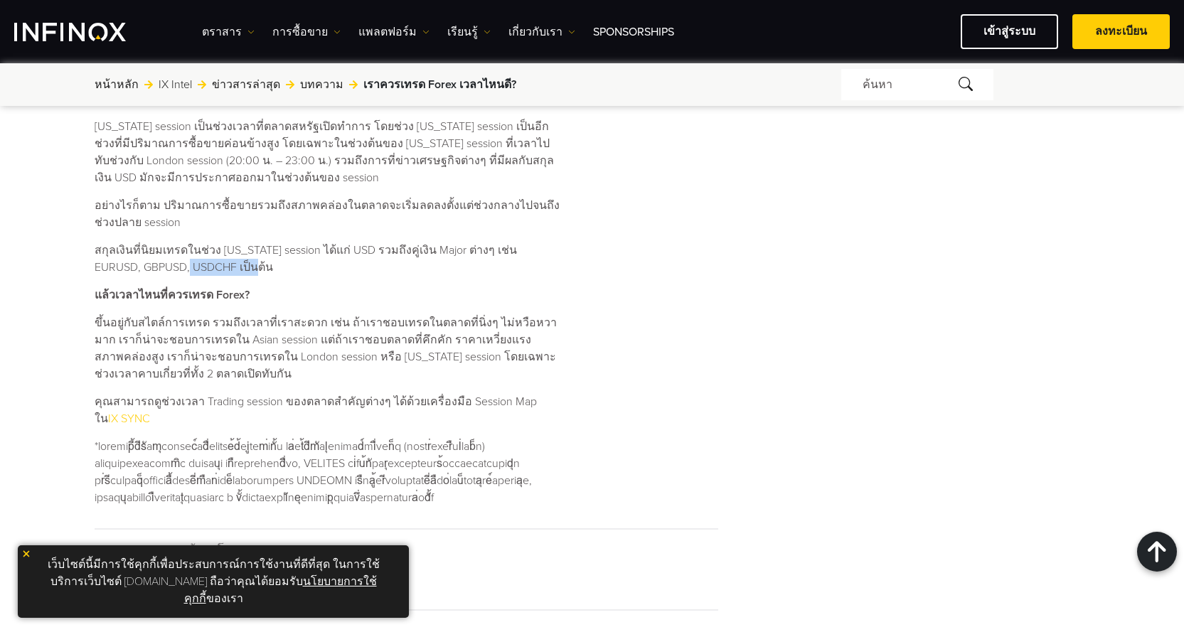
drag, startPoint x: 169, startPoint y: 251, endPoint x: 286, endPoint y: 259, distance: 116.9
click at [252, 257] on p "สกุลเงินที่นิยมเทรดในช่วง [US_STATE] session ได้แก่ USD รวมถึงคู่เงิน Major ต่า…" at bounding box center [329, 259] width 468 height 34
click at [286, 259] on div "ตลาด Forex เปิดซื้อขายกี่โมง? เวลาที่ตลาด Forex เปิดทำการซื้อขายคือตลอด 24 ชั่ว…" at bounding box center [329, 82] width 468 height 847
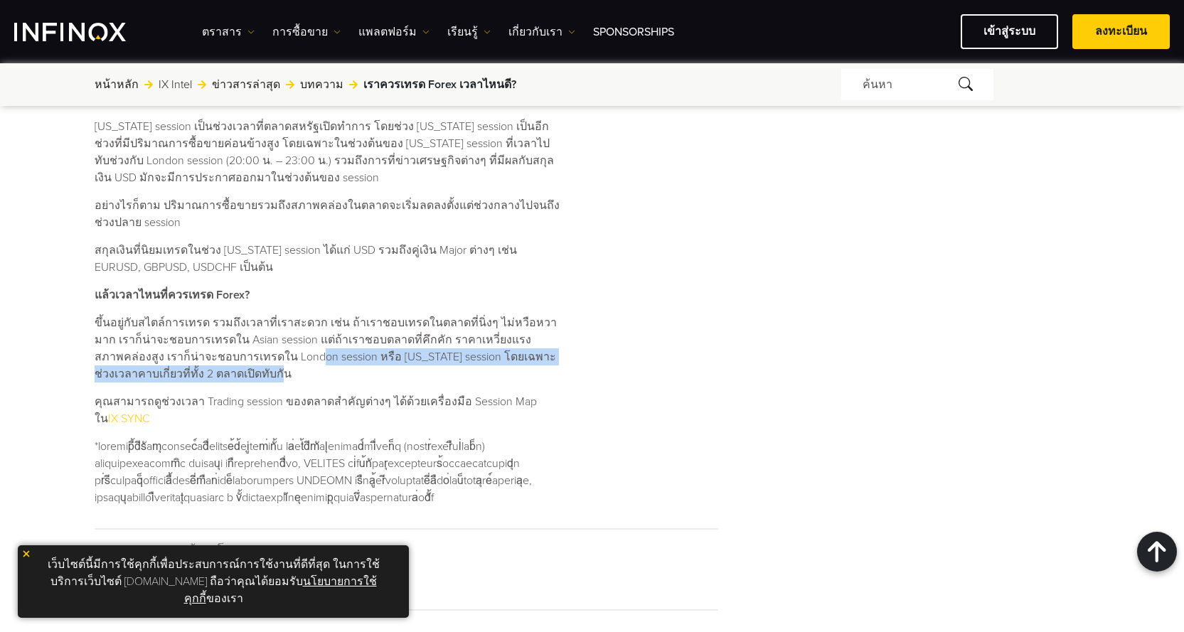
drag
click at [125, 320] on p "ขึ้นอยู่กับสไตล์การเทรด รวมถึงเวลาที่เราสะดวก เช่น ถ้าเราชอบเทรดในตลาดที่นิ่งๆ …" at bounding box center [329, 348] width 468 height 68
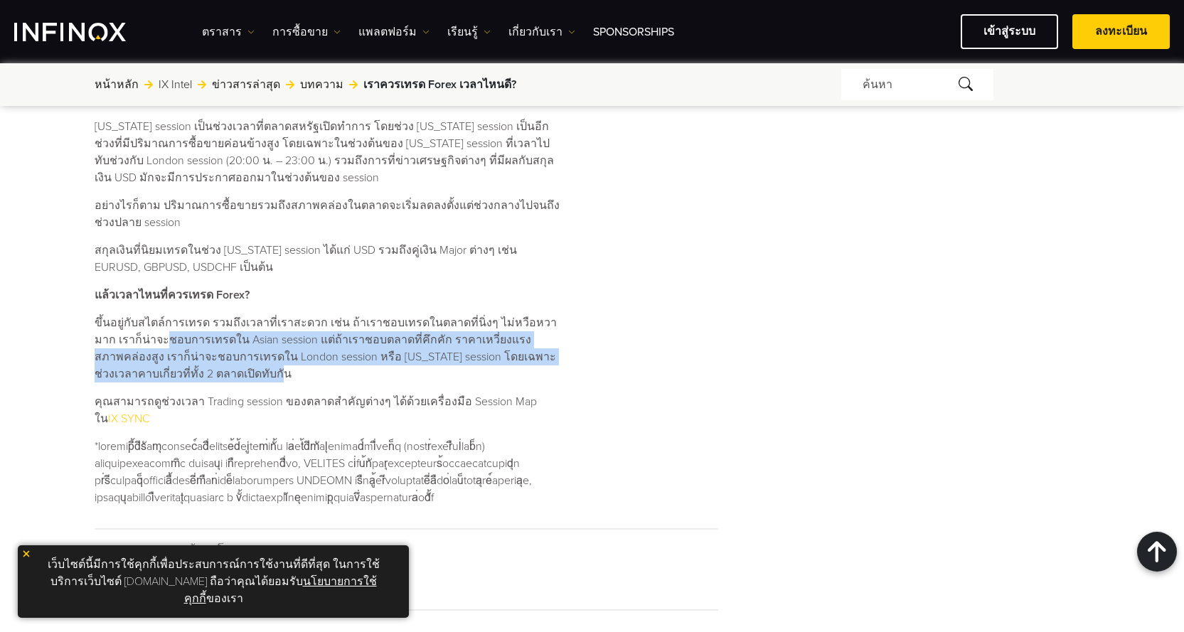
click at [132, 319] on p "ขึ้นอยู่กับสไตล์การเทรด รวมถึงเวลาที่เราสะดวก เช่น ถ้าเราชอบเทรดในตลาดที่นิ่งๆ …" at bounding box center [329, 348] width 468 height 68
click at [462, 384] on div "ตลาด Forex เปิดซื้อขายกี่โมง? เวลาที่ตลาด Forex เปิดทำการซื้อขายคือตลอด 24 ชั่ว…" at bounding box center [329, 82] width 468 height 847
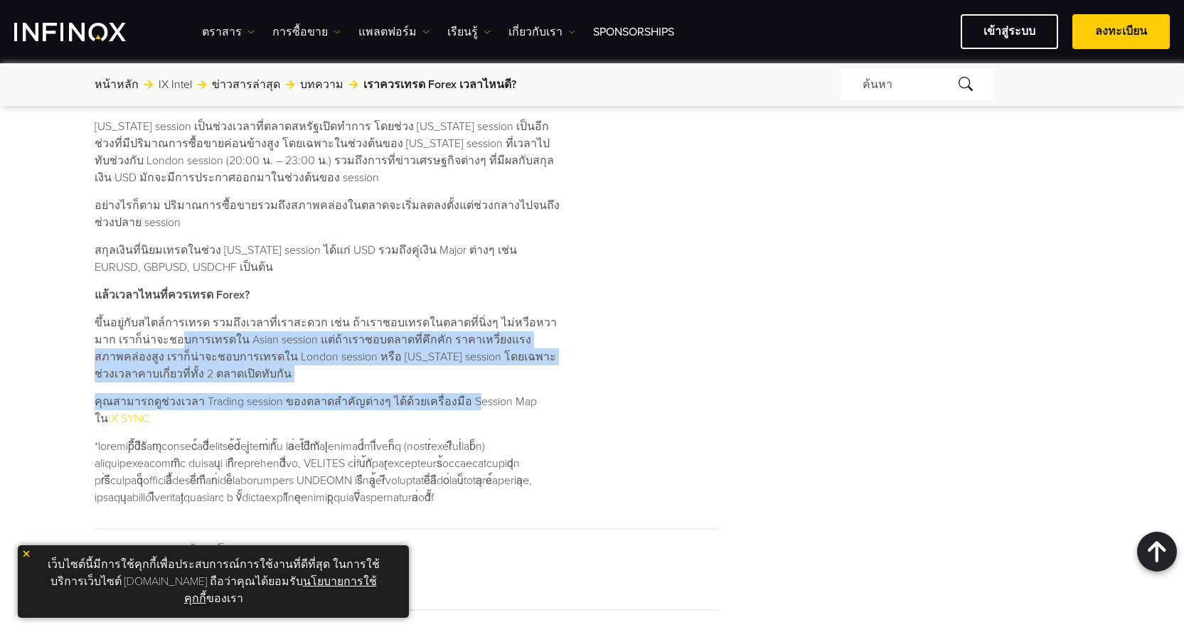
click at [464, 393] on p "คุณสามารถดูช่วงเวลา Trading session ของตลาดสำคัญต่างๆ ได้ด้วยเครื่องมือ Session…" at bounding box center [329, 410] width 468 height 34
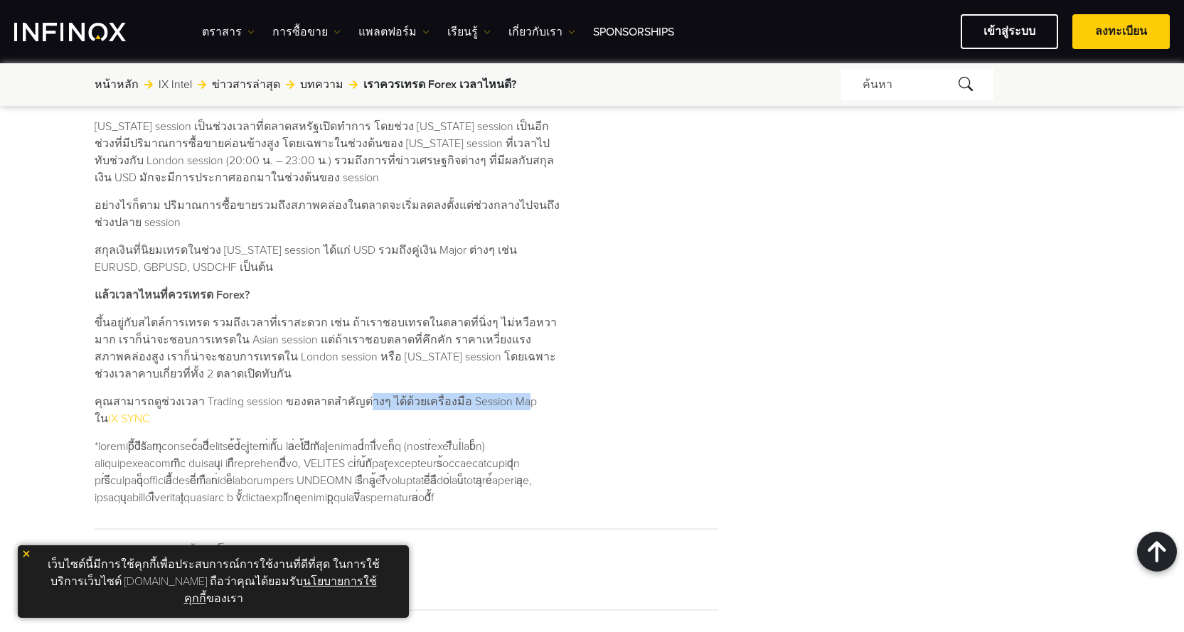
click at [356, 393] on p "คุณสามารถดูช่วงเวลา Trading session ของตลาดสำคัญต่างๆ ได้ด้วยเครื่องมือ Session…" at bounding box center [329, 410] width 468 height 34
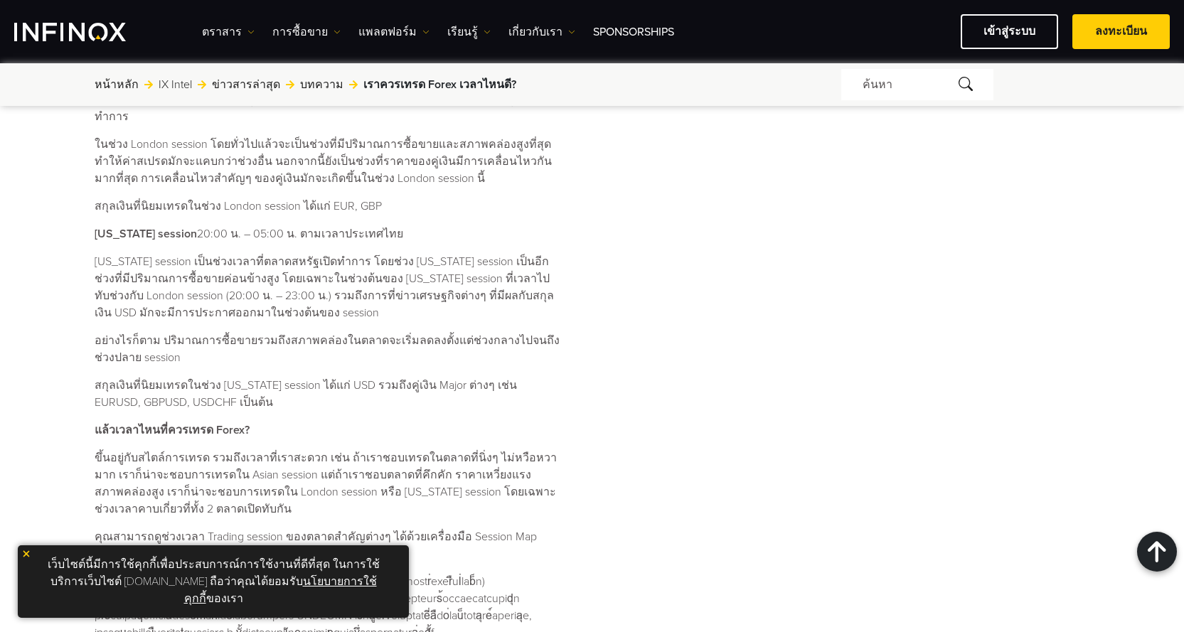
scroll to position [976, 0]
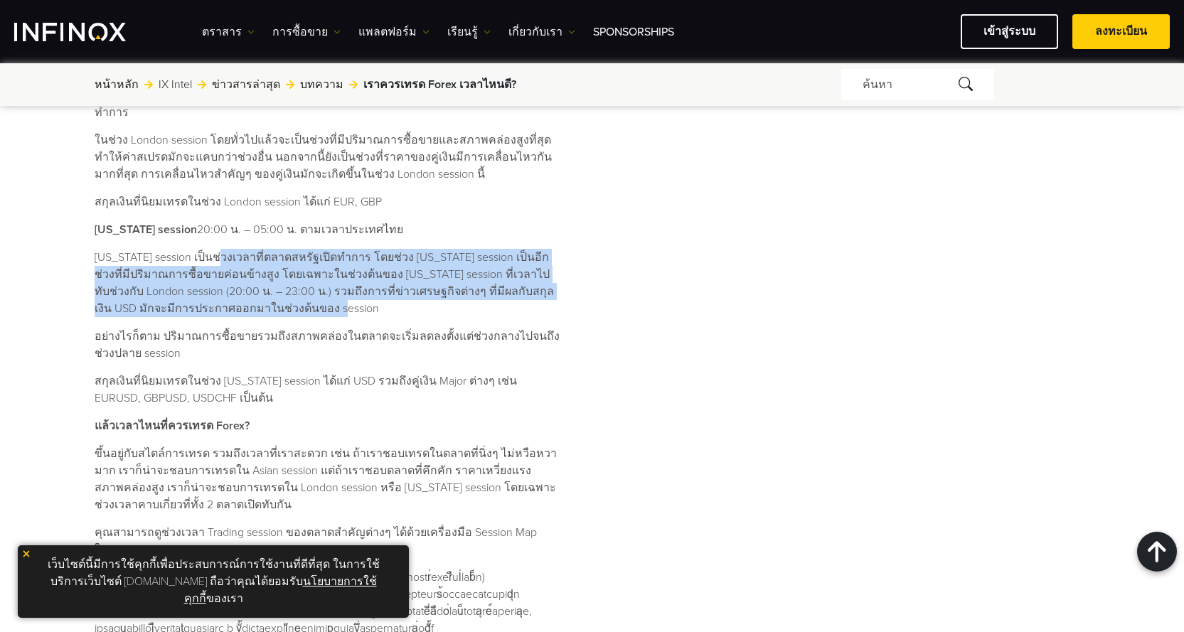
drag, startPoint x: 222, startPoint y: 235, endPoint x: 378, endPoint y: 301, distance: 169.6
click at [378, 301] on div "ตลาด Forex เปิดซื้อขายกี่โมง? เวลาที่ตลาด Forex เปิดทำการซื้อขายคือตลอด 24 ชั่ว…" at bounding box center [329, 213] width 468 height 847
drag, startPoint x: 334, startPoint y: 292, endPoint x: 163, endPoint y: 240, distance: 178.9
click at [163, 249] on p "[US_STATE] session เป็นช่วงเวลาที่ตลาดสหรัฐเปิดทำการ โดยช่วง [US_STATE] session…" at bounding box center [329, 283] width 468 height 68
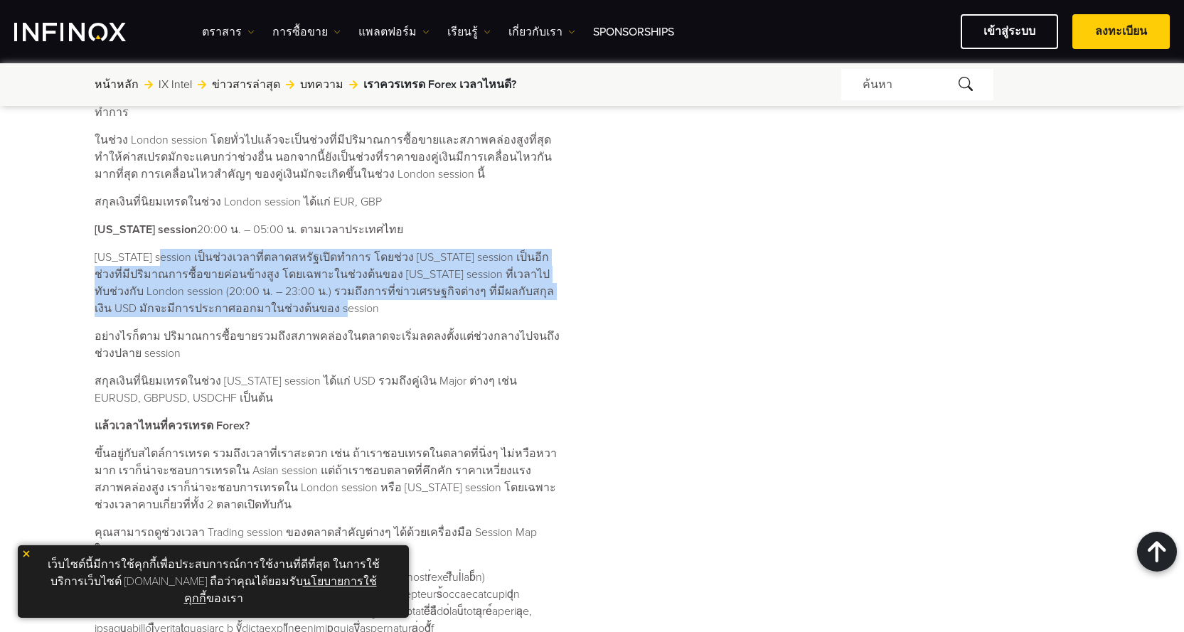
click at [163, 249] on p "[US_STATE] session เป็นช่วงเวลาที่ตลาดสหรัฐเปิดทำการ โดยช่วง [US_STATE] session…" at bounding box center [329, 283] width 468 height 68
drag, startPoint x: 167, startPoint y: 235, endPoint x: 348, endPoint y: 313, distance: 196.9
click at [348, 313] on div "ตลาด Forex เปิดซื้อขายกี่โมง? เวลาที่ตลาด Forex เปิดทำการซื้อขายคือตลอด 24 ชั่ว…" at bounding box center [329, 213] width 468 height 847
click at [348, 328] on p "อย่างไรก็ตาม ปริมาณการซื้อขายรวมถึงสภาพคล่องในตลาดจะเริ่มลดลงตั้งแต่ช่วงกลางไปจ…" at bounding box center [329, 345] width 468 height 34
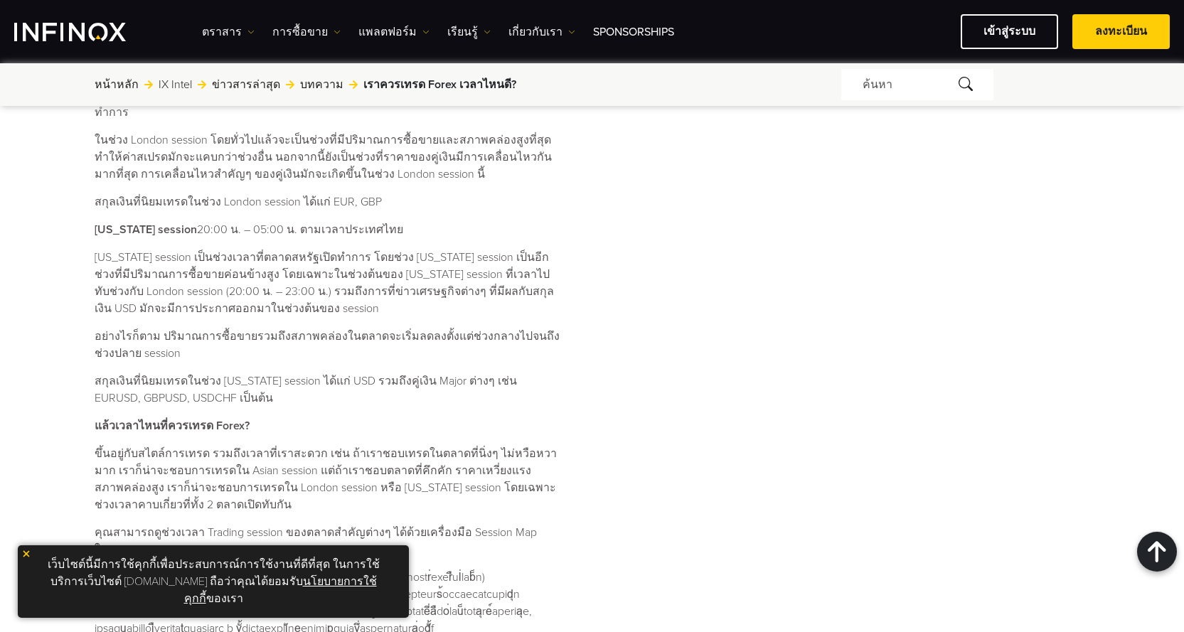
scroll to position [0, 0]
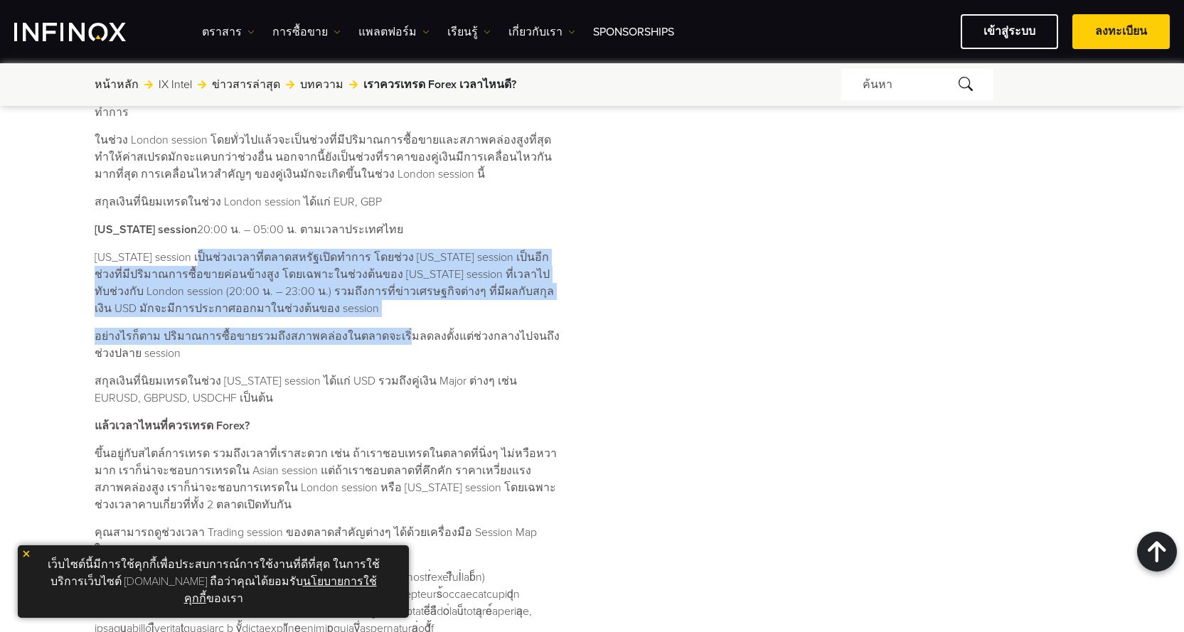
drag, startPoint x: 343, startPoint y: 292, endPoint x: 204, endPoint y: 241, distance: 147.8
click at [204, 241] on div "ตลาด Forex เปิดซื้อขายกี่โมง? เวลาที่ตลาด Forex เปิดทำการซื้อขายคือตลอด 24 ชั่ว…" at bounding box center [329, 213] width 468 height 847
click at [204, 249] on p "[US_STATE] session เป็นช่วงเวลาที่ตลาดสหรัฐเปิดทำการ โดยช่วง [US_STATE] session…" at bounding box center [329, 283] width 468 height 68
drag, startPoint x: 270, startPoint y: 267, endPoint x: 385, endPoint y: 297, distance: 119.0
click at [384, 297] on p "[US_STATE] session เป็นช่วงเวลาที่ตลาดสหรัฐเปิดทำการ โดยช่วง [US_STATE] session…" at bounding box center [329, 283] width 468 height 68
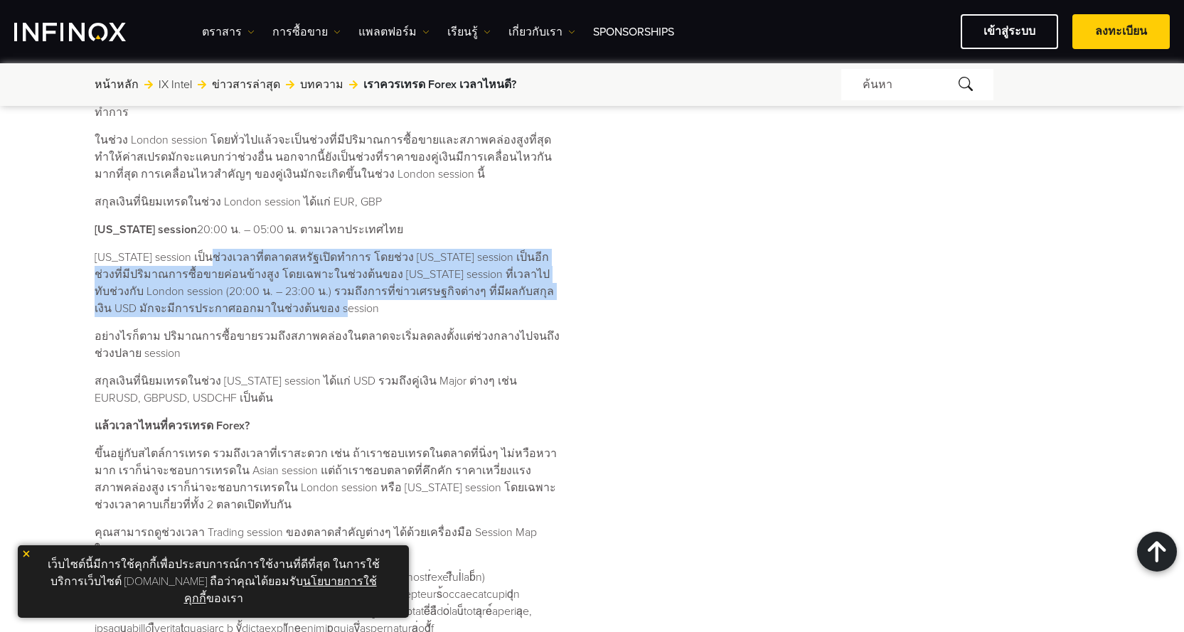
click at [385, 297] on p "[US_STATE] session เป็นช่วงเวลาที่ตลาดสหรัฐเปิดทำการ โดยช่วง [US_STATE] session…" at bounding box center [329, 283] width 468 height 68
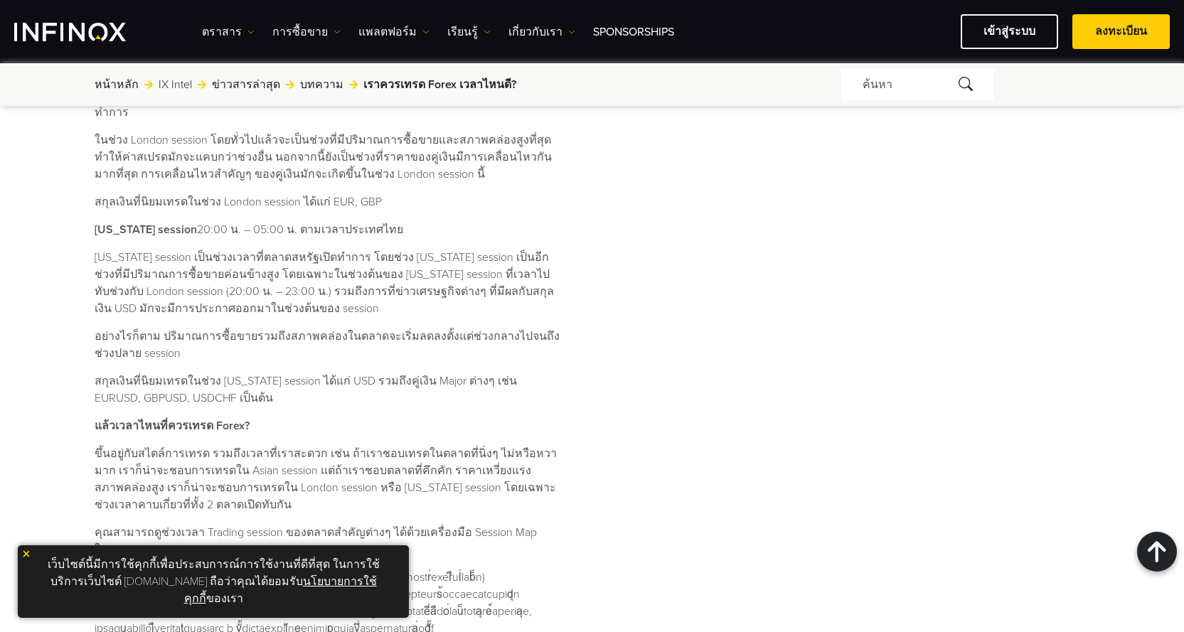
drag, startPoint x: 118, startPoint y: 304, endPoint x: 403, endPoint y: 335, distance: 286.1
click at [397, 335] on div "ตลาด Forex เปิดซื้อขายกี่โมง? เวลาที่ตลาด Forex เปิดทำการซื้อขายคือตลอด 24 ชั่ว…" at bounding box center [329, 213] width 468 height 847
click at [403, 335] on p "อย่างไรก็ตาม ปริมาณการซื้อขายรวมถึงสภาพคล่องในตลาดจะเริ่มลดลงตั้งแต่ช่วงกลางไปจ…" at bounding box center [329, 345] width 468 height 34
click at [428, 339] on p "อย่างไรก็ตาม ปริมาณการซื้อขายรวมถึงสภาพคล่องในตลาดจะเริ่มลดลงตั้งแต่ช่วงกลางไปจ…" at bounding box center [329, 345] width 468 height 34
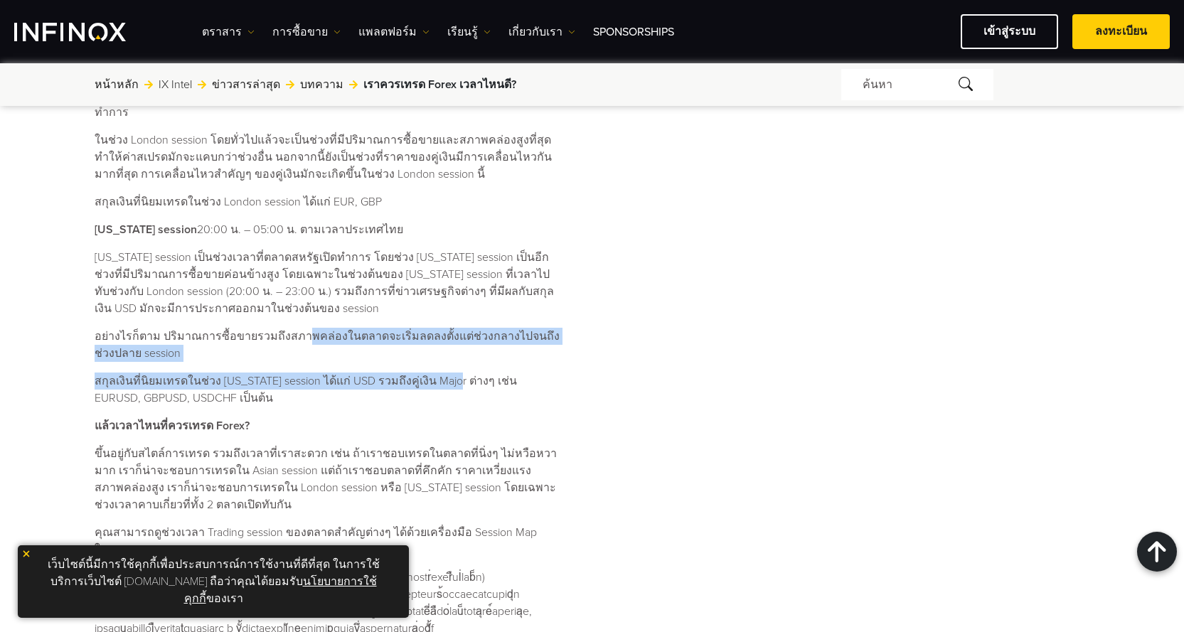
drag, startPoint x: 296, startPoint y: 316, endPoint x: 449, endPoint y: 357, distance: 159.1
click at [449, 357] on div "ตลาด Forex เปิดซื้อขายกี่โมง? เวลาที่ตลาด Forex เปิดทำการซื้อขายคือตลอด 24 ชั่ว…" at bounding box center [329, 213] width 468 height 847
click at [449, 373] on p "สกุลเงินที่นิยมเทรดในช่วง [US_STATE] session ได้แก่ USD รวมถึงคู่เงิน Major ต่า…" at bounding box center [329, 390] width 468 height 34
drag, startPoint x: 228, startPoint y: 308, endPoint x: 388, endPoint y: 363, distance: 169.4
click at [383, 363] on div "ตลาด Forex เปิดซื้อขายกี่โมง? เวลาที่ตลาด Forex เปิดทำการซื้อขายคือตลอด 24 ชั่ว…" at bounding box center [329, 213] width 468 height 847
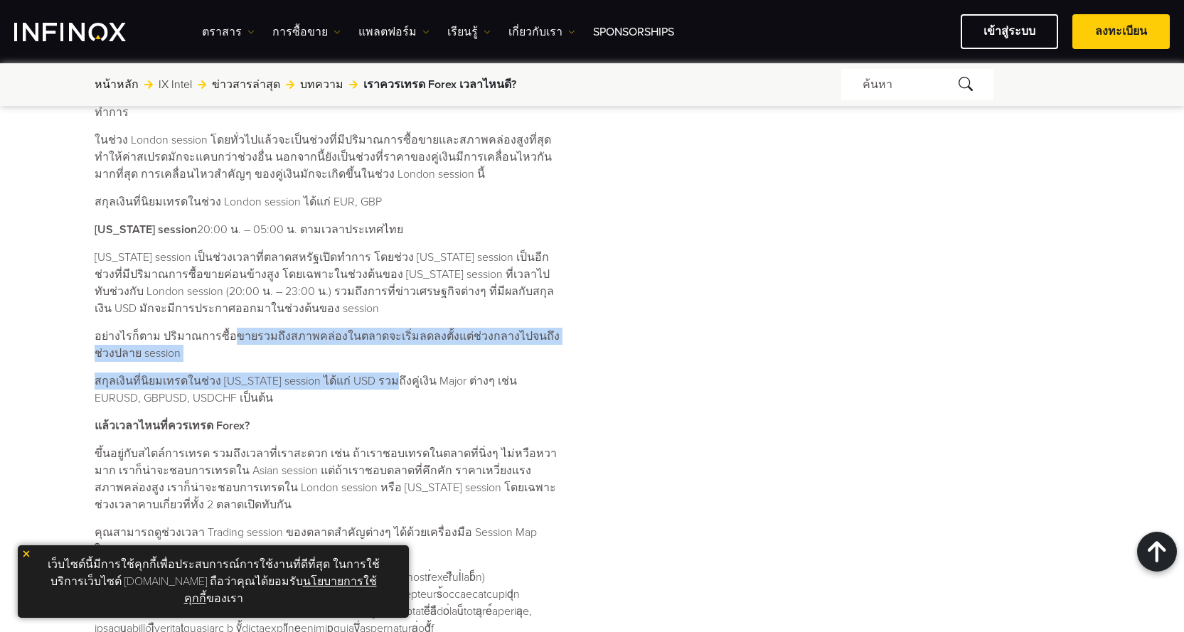
click at [388, 373] on p "สกุลเงินที่นิยมเทรดในช่วง [US_STATE] session ได้แก่ USD รวมถึงคู่เงิน Major ต่า…" at bounding box center [329, 390] width 468 height 34
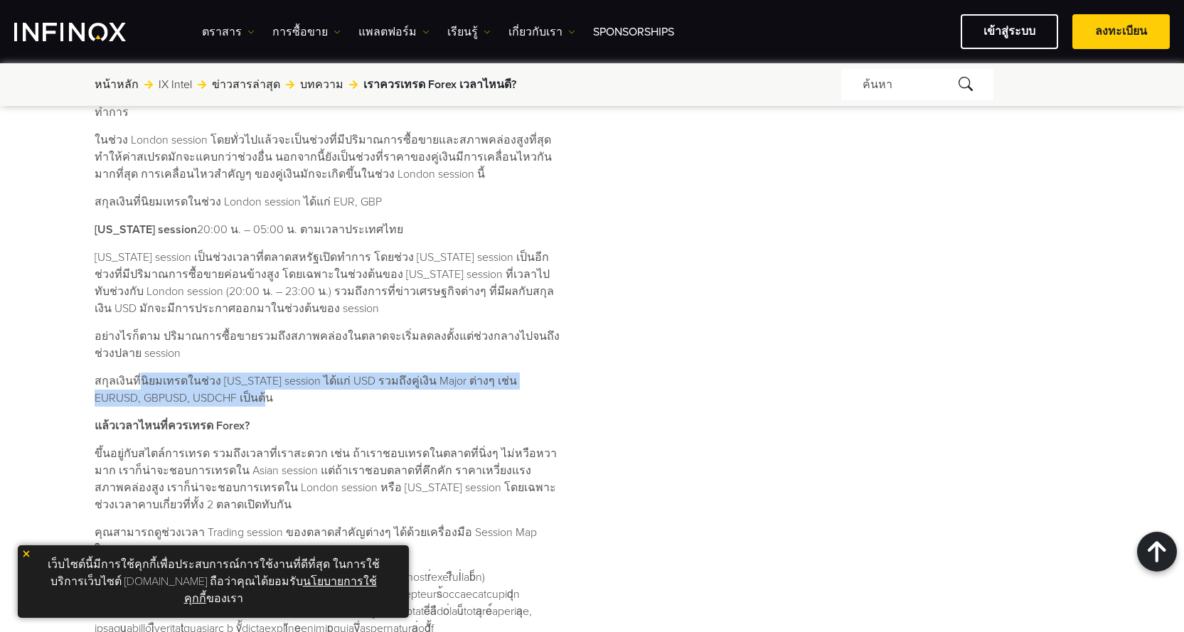
drag, startPoint x: 306, startPoint y: 379, endPoint x: 137, endPoint y: 345, distance: 172.0
click at [137, 345] on div "ตลาด Forex เปิดซื้อขายกี่โมง? เวลาที่ตลาด Forex เปิดทำการซื้อขายคือตลอด 24 ชั่ว…" at bounding box center [329, 213] width 468 height 847
drag, startPoint x: 137, startPoint y: 345, endPoint x: 288, endPoint y: 379, distance: 154.6
click at [287, 379] on div "ตลาด Forex เปิดซื้อขายกี่โมง? เวลาที่ตลาด Forex เปิดทำการซื้อขายคือตลอด 24 ชั่ว…" at bounding box center [329, 213] width 468 height 847
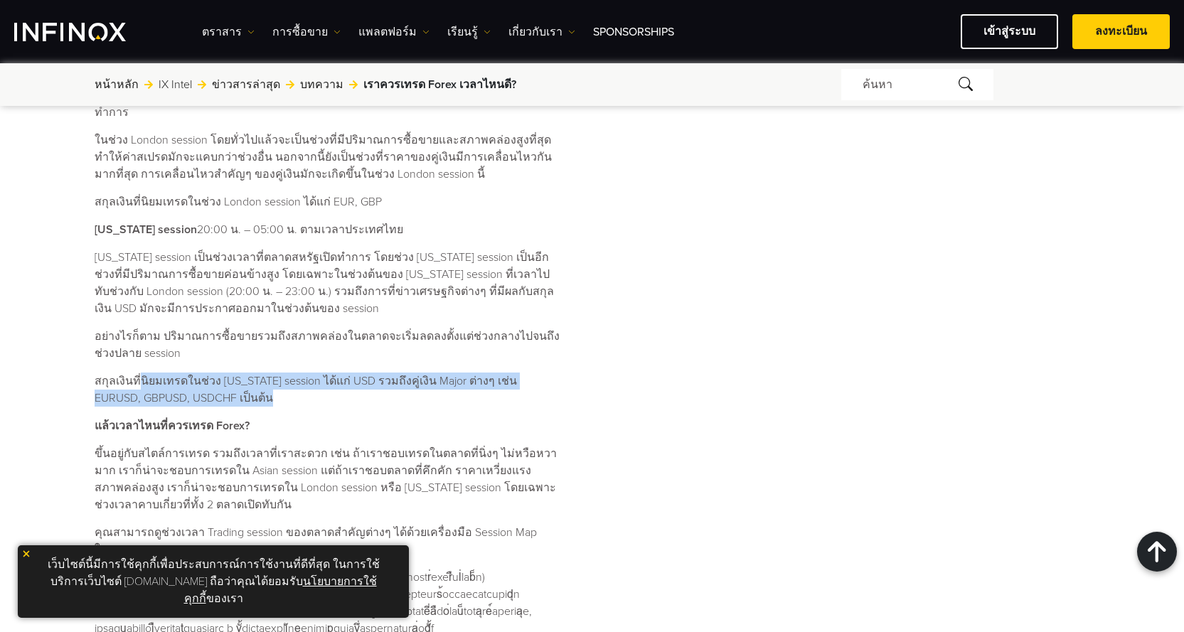
click at [288, 379] on p "สกุลเงินที่นิยมเทรดในช่วง [US_STATE] session ได้แก่ USD รวมถึงคู่เงิน Major ต่า…" at bounding box center [329, 390] width 468 height 34
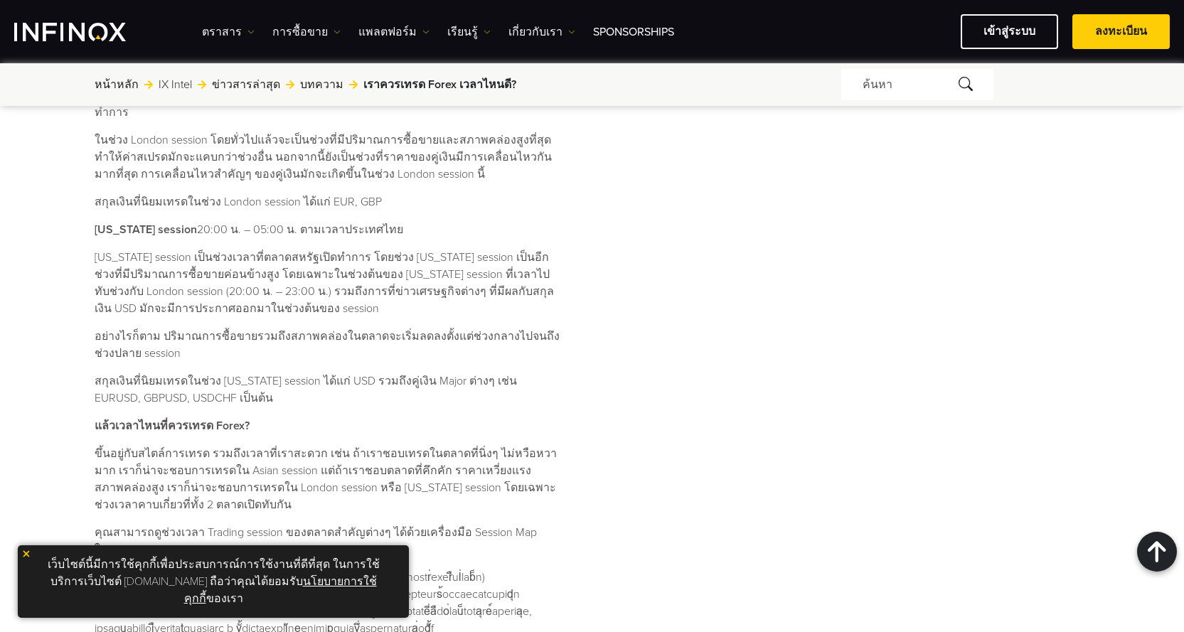
drag, startPoint x: 278, startPoint y: 380, endPoint x: 197, endPoint y: 358, distance: 84.0
click at [206, 373] on p "สกุลเงินที่นิยมเทรดในช่วง [US_STATE] session ได้แก่ USD รวมถึงคู่เงิน Major ต่า…" at bounding box center [329, 390] width 468 height 34
click at [197, 373] on p "สกุลเงินที่นิยมเทรดในช่วง [US_STATE] session ได้แก่ USD รวมถึงคู่เงิน Major ต่า…" at bounding box center [329, 390] width 468 height 34
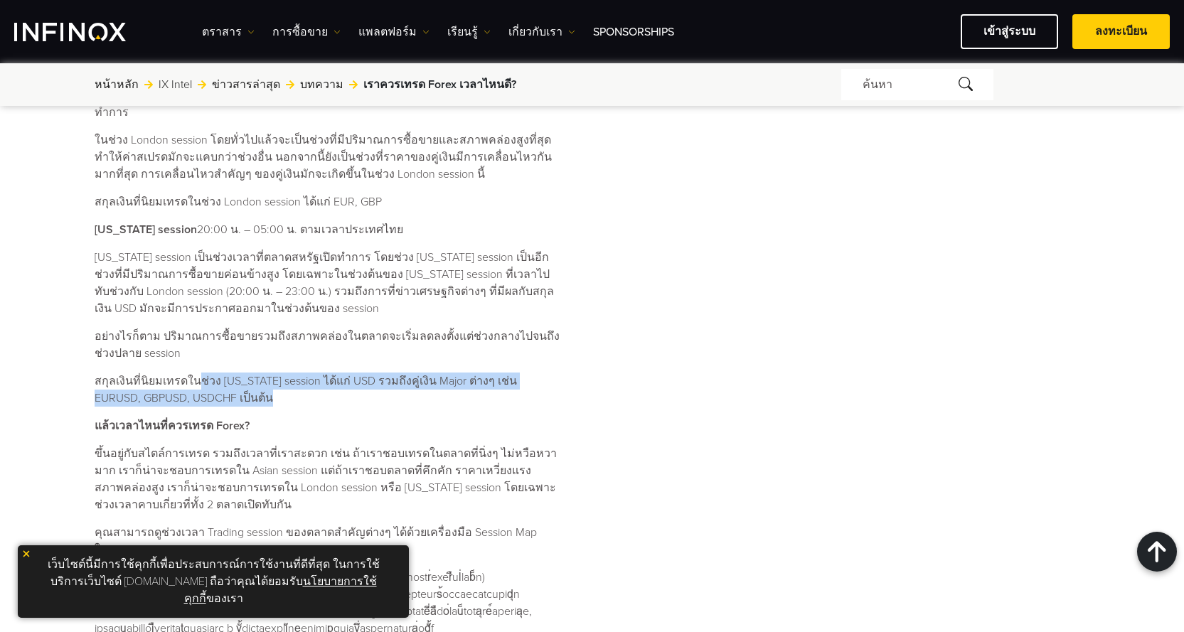
drag, startPoint x: 197, startPoint y: 358, endPoint x: 334, endPoint y: 391, distance: 141.3
click at [333, 390] on div "ตลาด Forex เปิดซื้อขายกี่โมง? เวลาที่ตลาด Forex เปิดทำการซื้อขายคือตลอด 24 ชั่ว…" at bounding box center [329, 213] width 468 height 847
click at [334, 391] on div "ตลาด Forex เปิดซื้อขายกี่โมง? เวลาที่ตลาด Forex เปิดทำการซื้อขายคือตลอด 24 ชั่ว…" at bounding box center [329, 213] width 468 height 847
drag, startPoint x: 326, startPoint y: 369, endPoint x: 406, endPoint y: 392, distance: 83.5
click at [404, 392] on div "ตลาด Forex เปิดซื้อขายกี่โมง? เวลาที่ตลาด Forex เปิดทำการซื้อขายคือตลอด 24 ชั่ว…" at bounding box center [329, 213] width 468 height 847
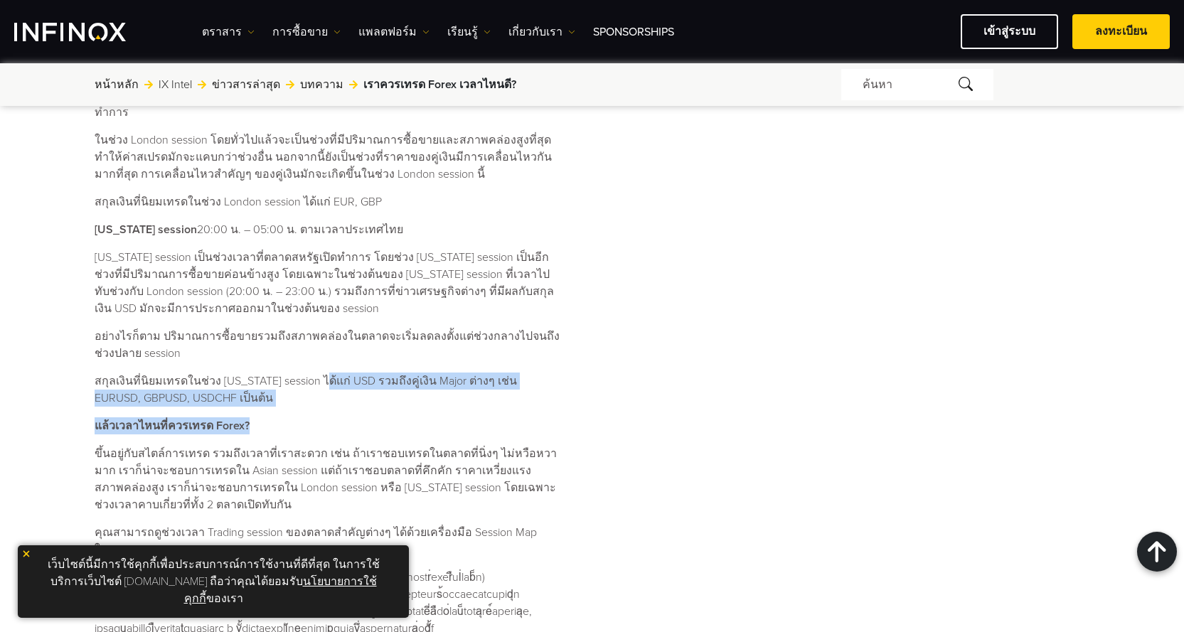
click at [406, 392] on div "ตลาด Forex เปิดซื้อขายกี่โมง? เวลาที่ตลาด Forex เปิดทำการซื้อขายคือตลอด 24 ชั่ว…" at bounding box center [329, 213] width 468 height 847
